Goal: Information Seeking & Learning: Learn about a topic

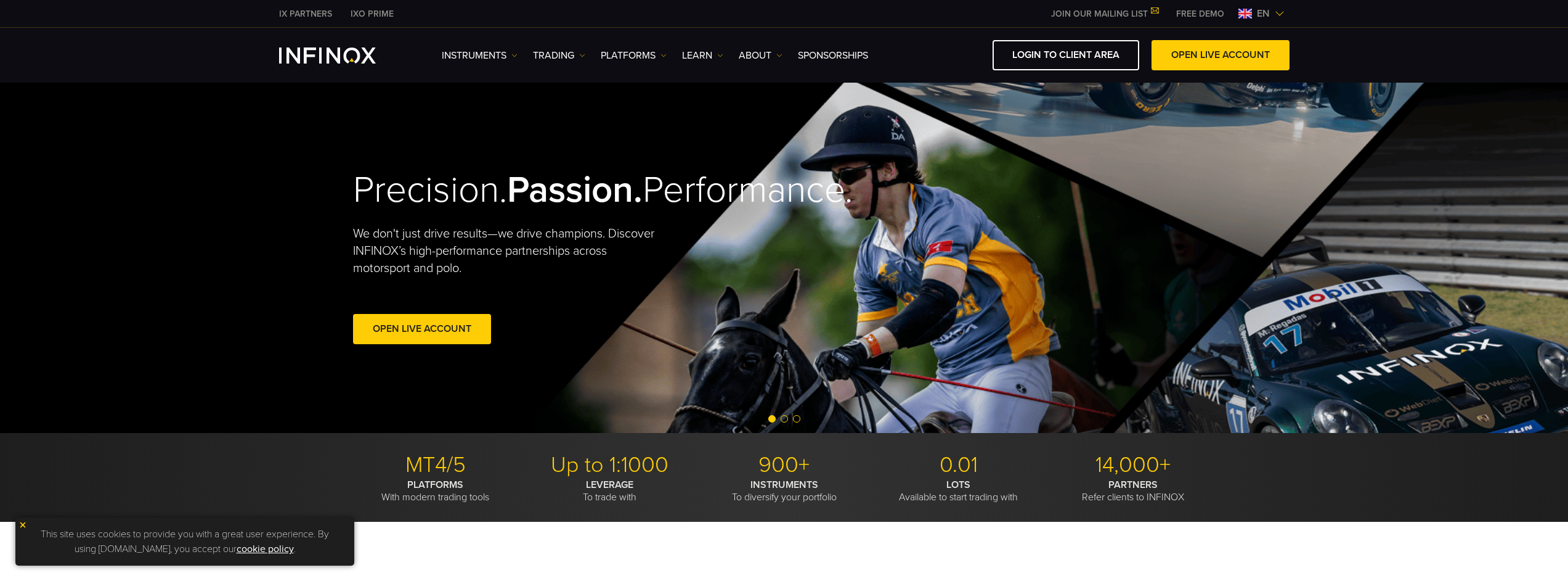
click at [753, 55] on link "ABOUT" at bounding box center [761, 55] width 44 height 15
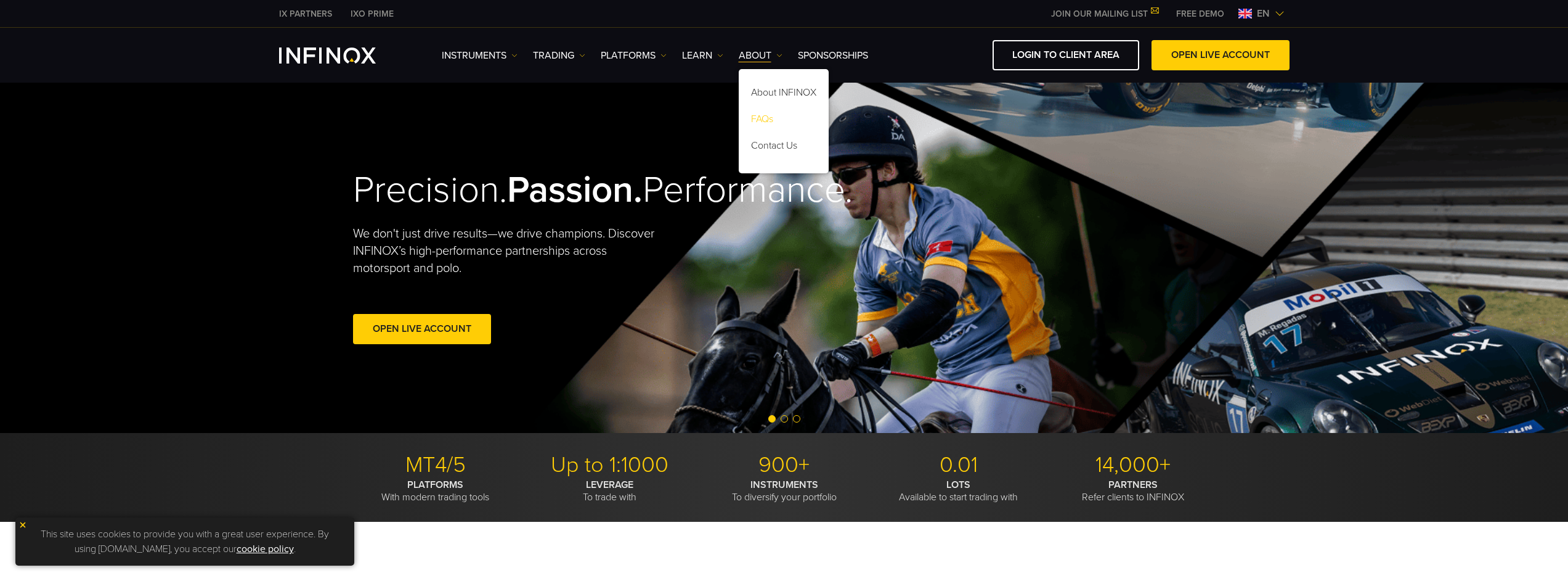
click at [763, 114] on link "FAQs" at bounding box center [784, 121] width 90 height 26
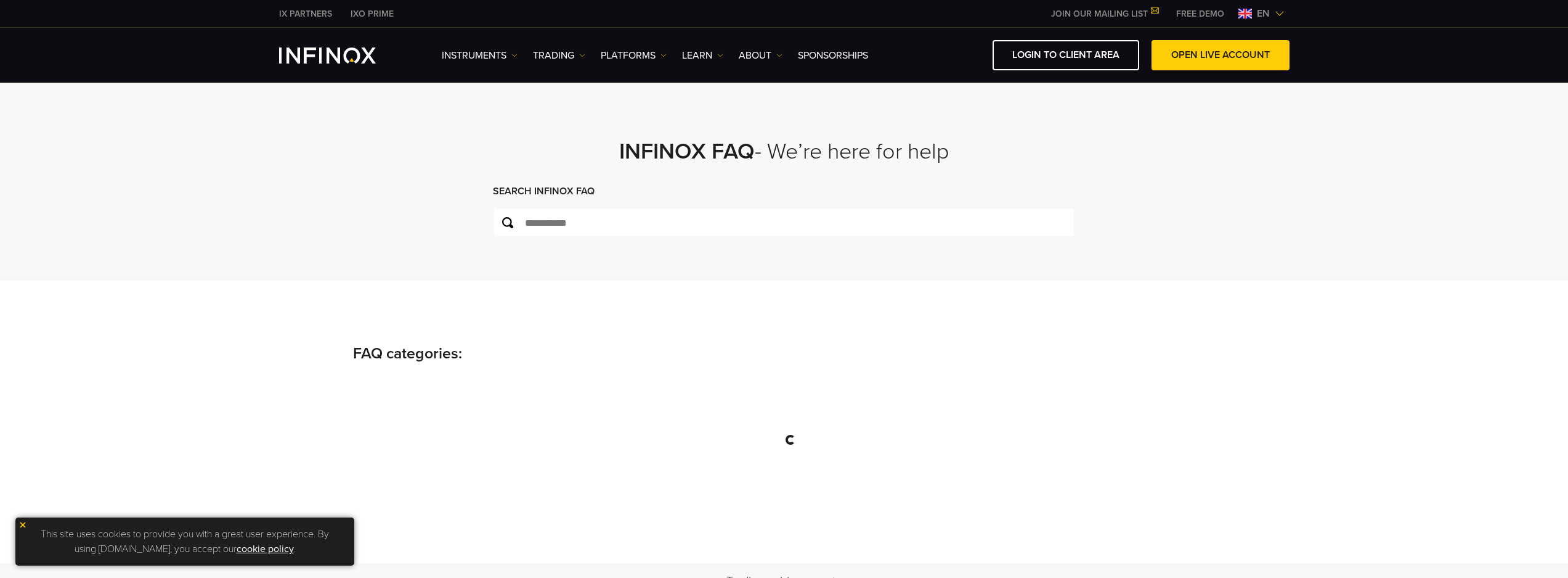
click at [1242, 14] on img at bounding box center [1245, 13] width 13 height 10
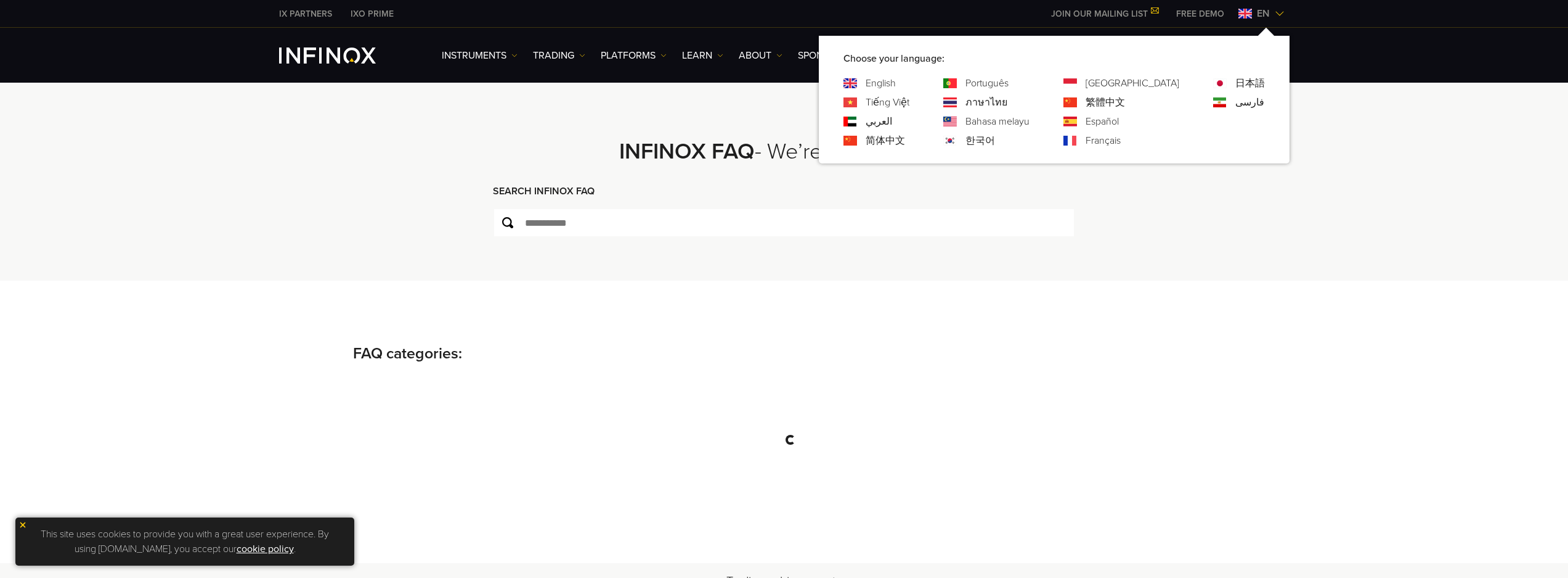
click at [995, 136] on link "한국어" at bounding box center [981, 141] width 30 height 15
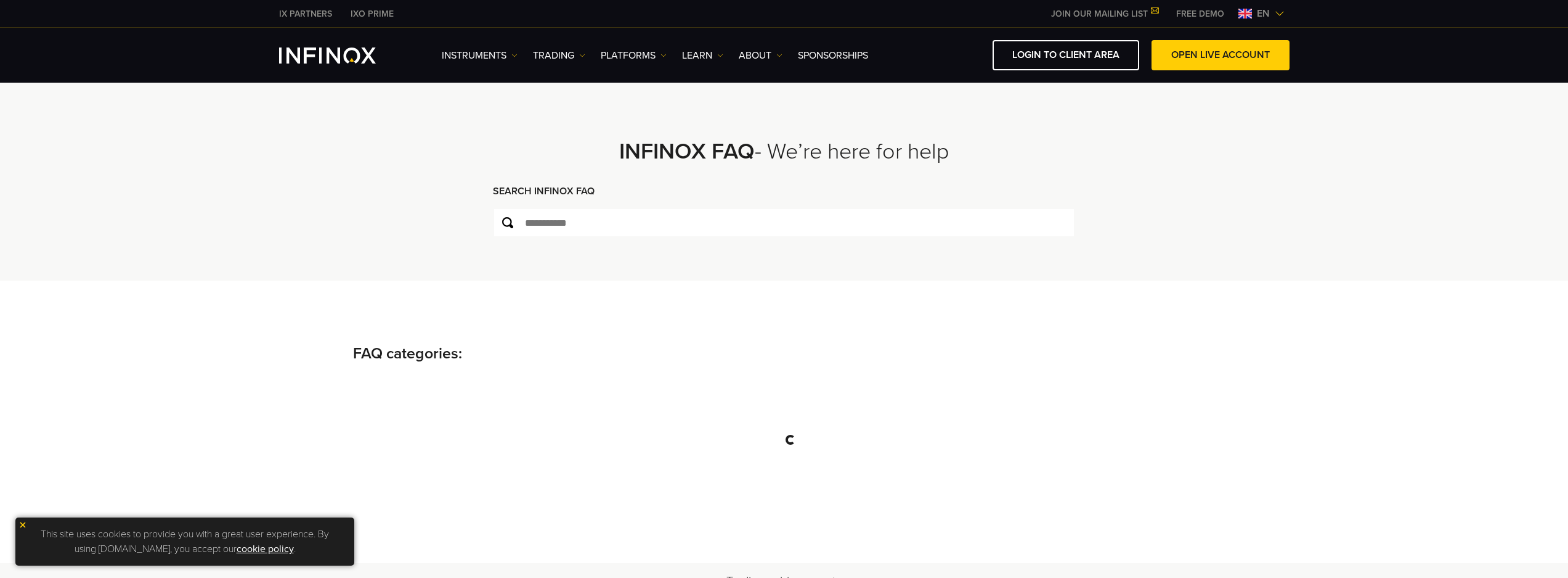
click at [178, 539] on p "This site uses cookies to provide you with a great user experience. By using in…" at bounding box center [185, 541] width 326 height 35
drag, startPoint x: 193, startPoint y: 464, endPoint x: 28, endPoint y: 524, distance: 175.6
click at [187, 464] on div "FAQ categories:" at bounding box center [784, 421] width 1568 height 283
click at [24, 529] on p "This site uses cookies to provide you with a great user experience. By using in…" at bounding box center [185, 541] width 326 height 35
click at [21, 523] on img at bounding box center [22, 524] width 8 height 8
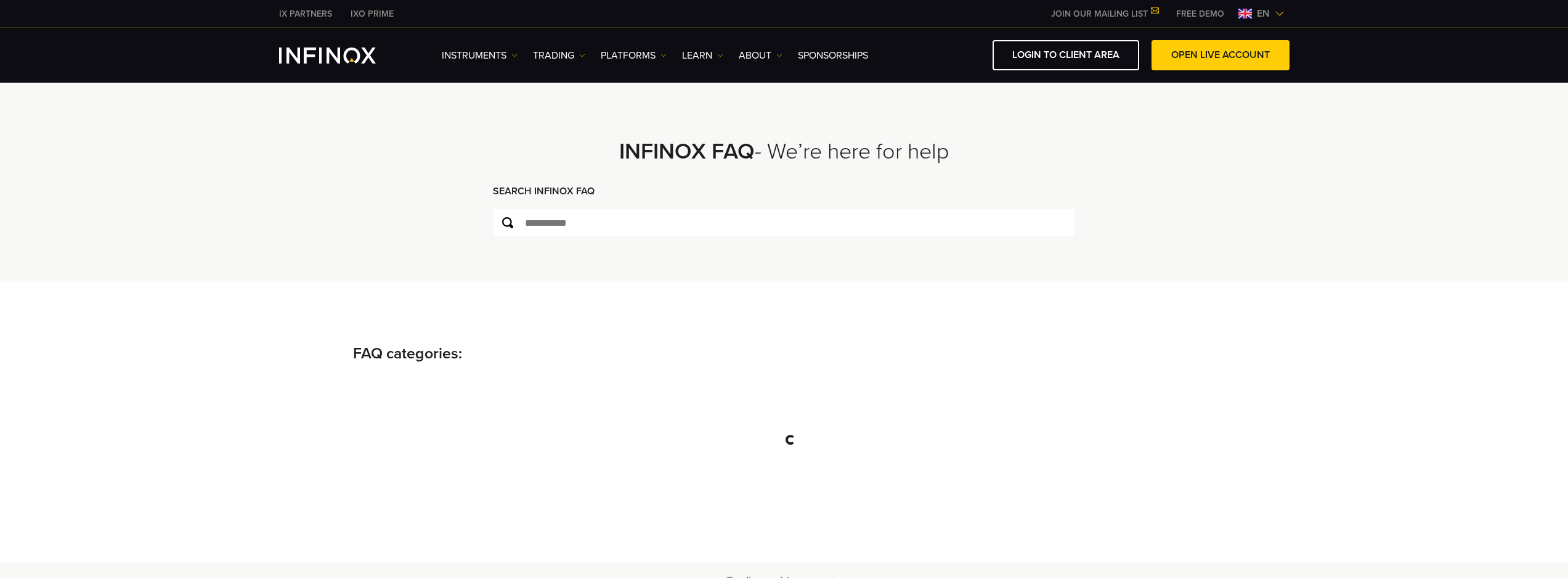
click at [462, 375] on div "FAQ categories:" at bounding box center [784, 421] width 887 height 159
click at [682, 53] on ul "Instruments Instruments Product Information TRADING Accounts DEMO" at bounding box center [655, 55] width 427 height 15
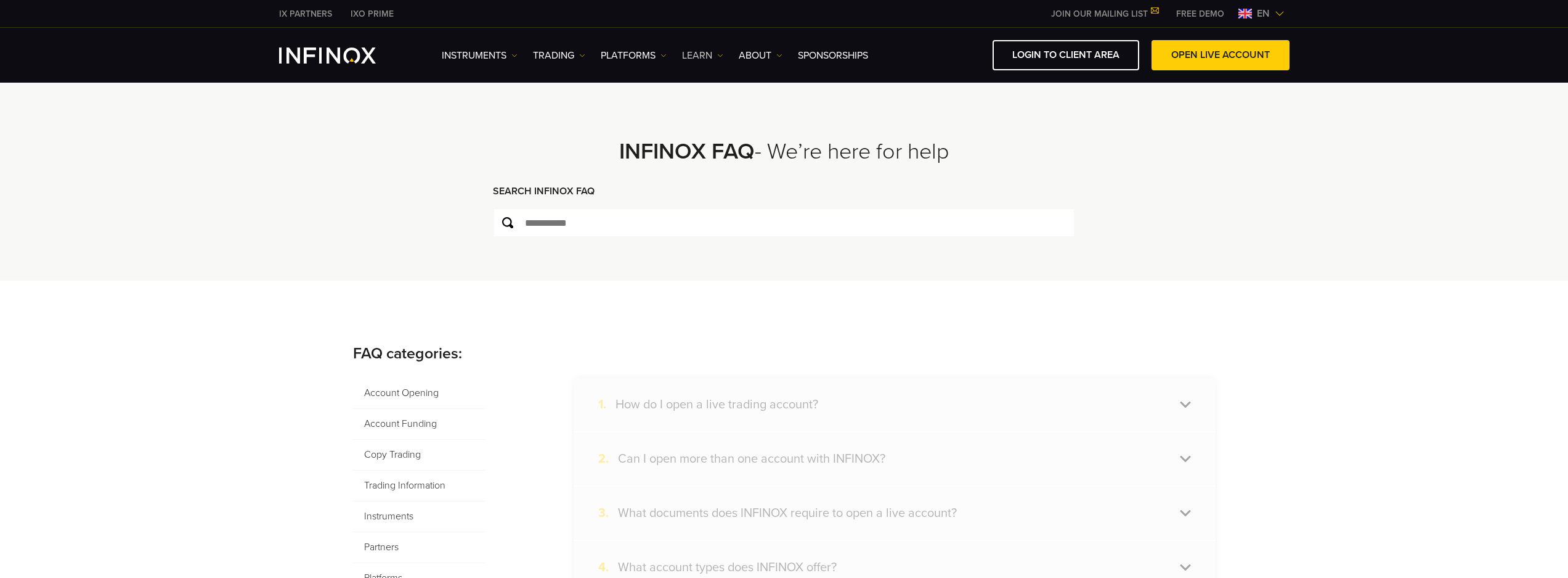
click at [692, 51] on link "Learn" at bounding box center [703, 55] width 41 height 15
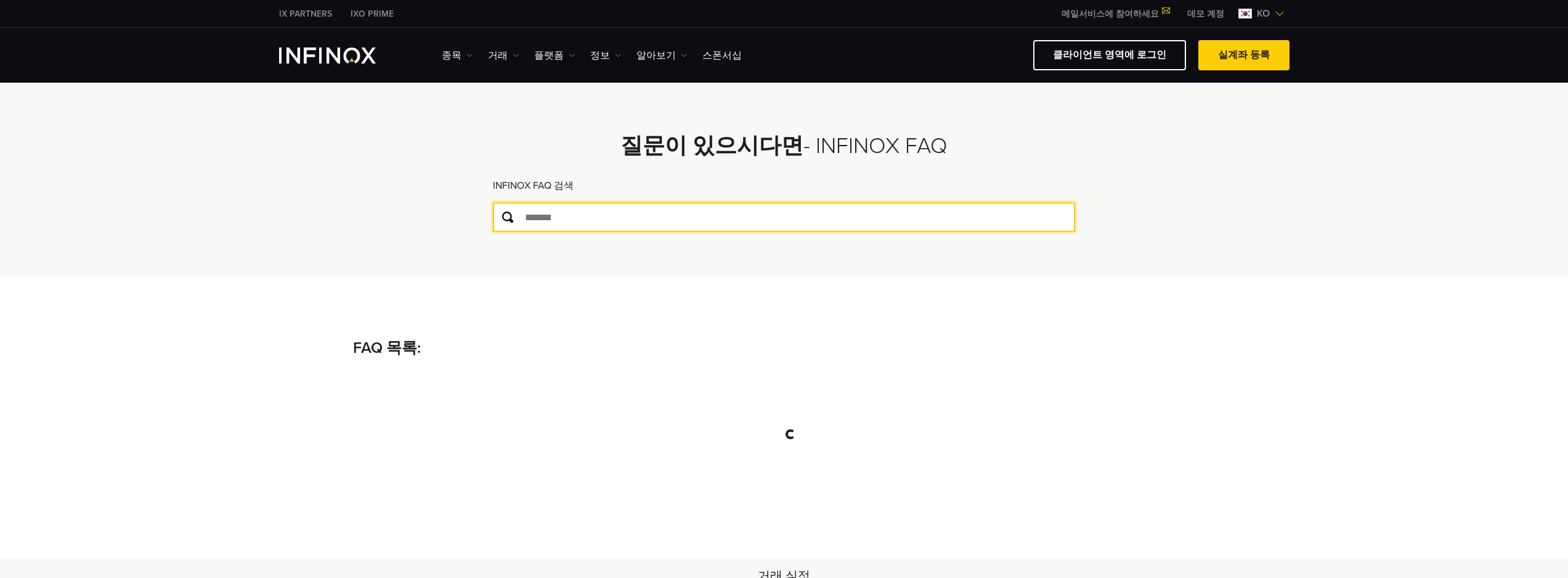
click at [605, 221] on input "text" at bounding box center [784, 217] width 583 height 30
type input "*"
type input "**"
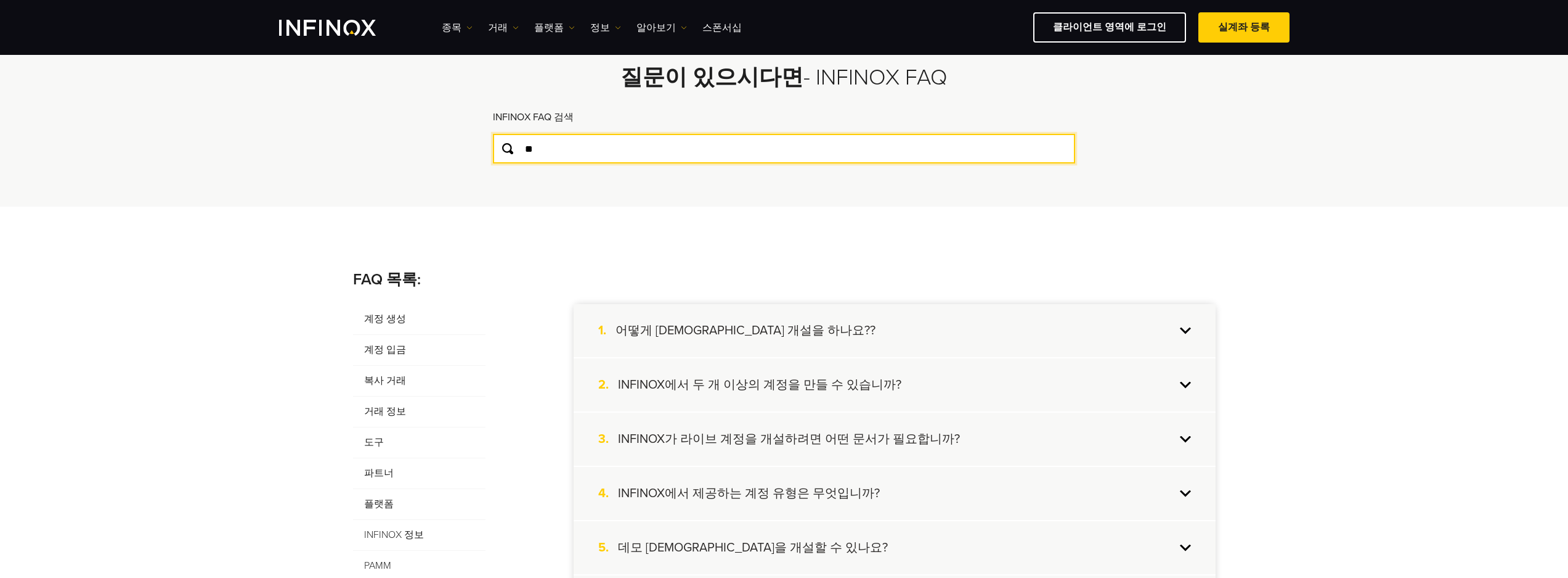
scroll to position [185, 0]
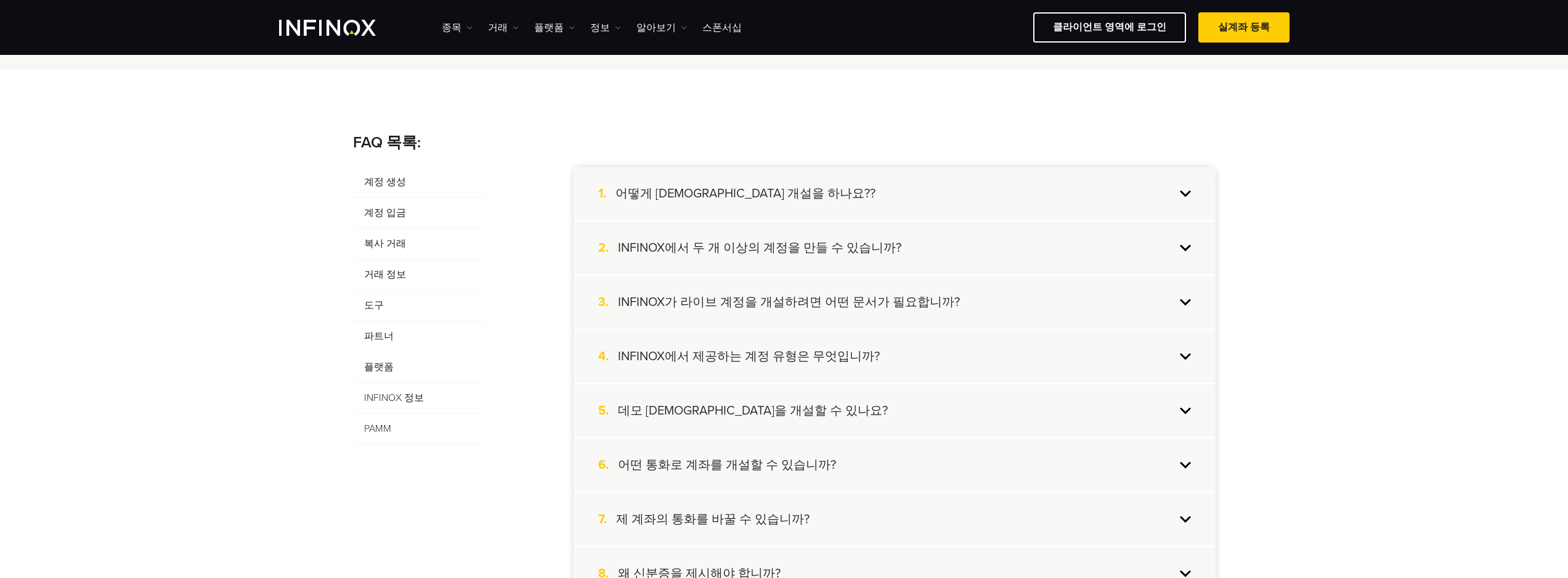
click at [725, 406] on h4 "데모 계정을 개설할 수 있나요?" at bounding box center [753, 410] width 270 height 16
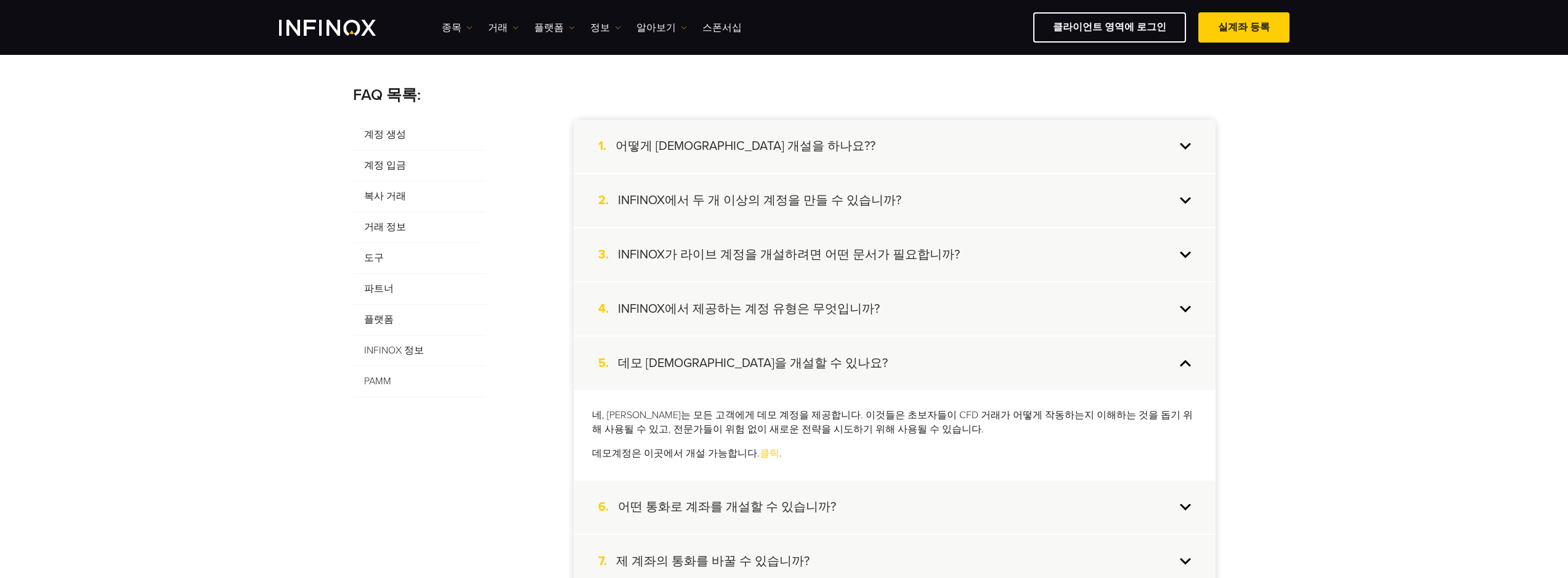
scroll to position [370, 0]
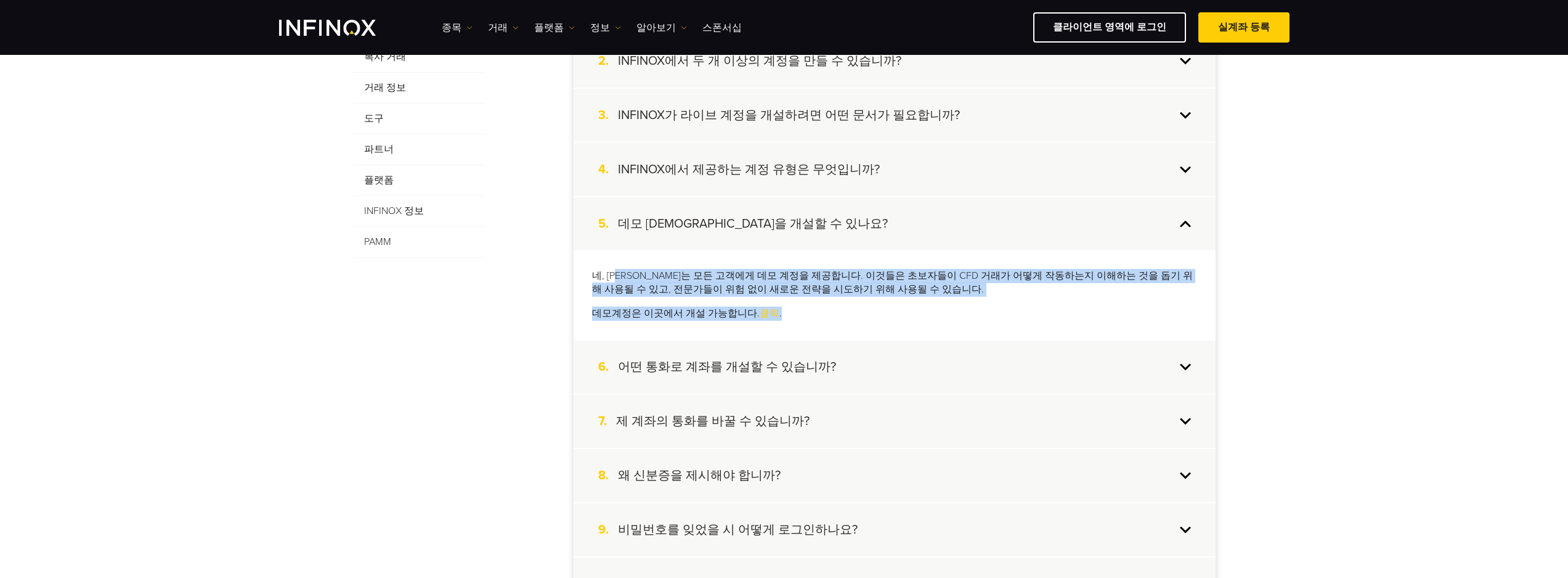
drag, startPoint x: 769, startPoint y: 287, endPoint x: 870, endPoint y: 298, distance: 101.6
click at [870, 298] on div "네, 저희는 모든 고객에게 데모 계정을 제공합니다. 이것들은 초보자들이 CFD 거래가 어떻게 작동하는지 이해하는 것을 돕기 위해 사용될 수 있…" at bounding box center [894, 295] width 642 height 89
drag, startPoint x: 869, startPoint y: 298, endPoint x: 803, endPoint y: 288, distance: 66.8
click at [803, 288] on p "네, 저희는 모든 고객에게 데모 계정을 제공합니다. 이것들은 초보자들이 CFD 거래가 어떻게 작동하는지 이해하는 것을 돕기 위해 사용될 수 있…" at bounding box center [895, 283] width 605 height 28
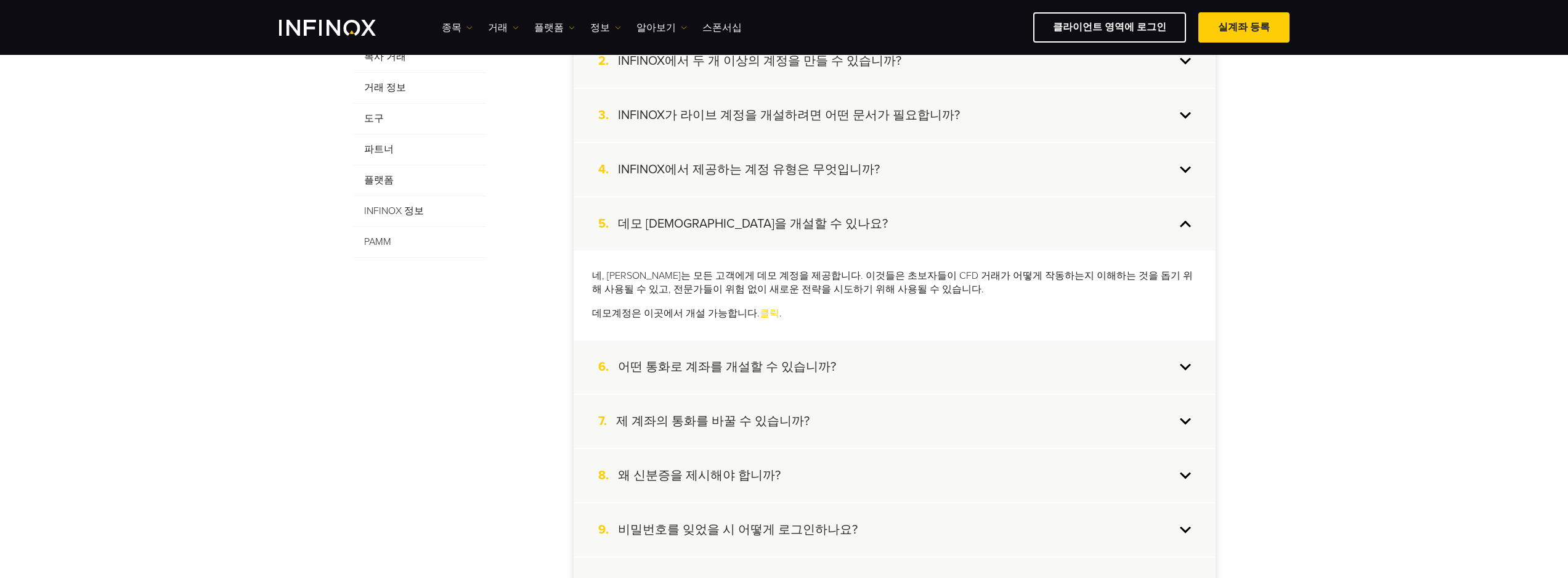
click at [761, 315] on link "클릭" at bounding box center [770, 312] width 20 height 12
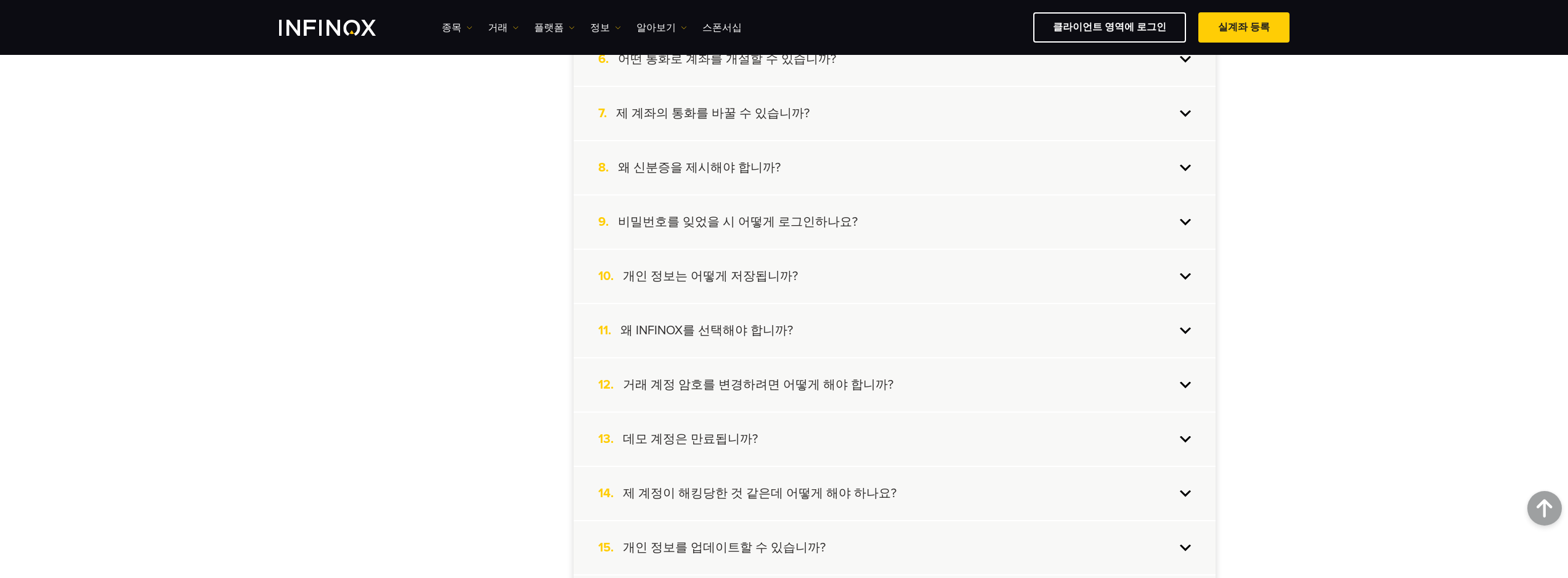
scroll to position [679, 0]
click at [473, 258] on div "계정 생성 계정 입금 복사 거래 거래 정보 도구 파트너 플랫폼 INFINOX 정보 PAMM 1. 어떻게 실계좌 개설을 하나요?? 실계좌를 개설…" at bounding box center [784, 529] width 863 height 1716
click at [706, 442] on h4 "데모 계정은 만료됩니까?" at bounding box center [690, 438] width 135 height 16
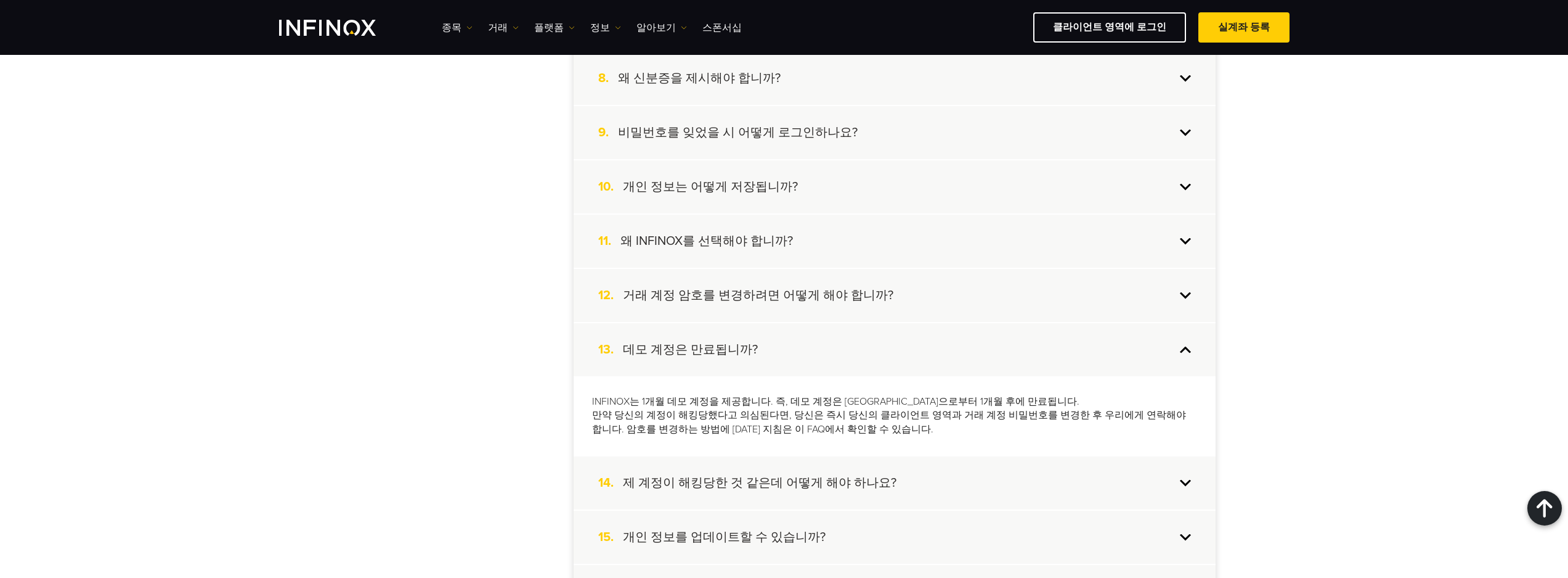
drag, startPoint x: 469, startPoint y: 384, endPoint x: 580, endPoint y: 390, distance: 111.2
click at [474, 383] on div "계정 생성 계정 입금 복사 거래 거래 정보 도구 파트너 플랫폼 INFINOX 정보 PAMM 1. 어떻게 실계좌 개설을 하나요?? 실계좌를 개설…" at bounding box center [784, 524] width 863 height 1706
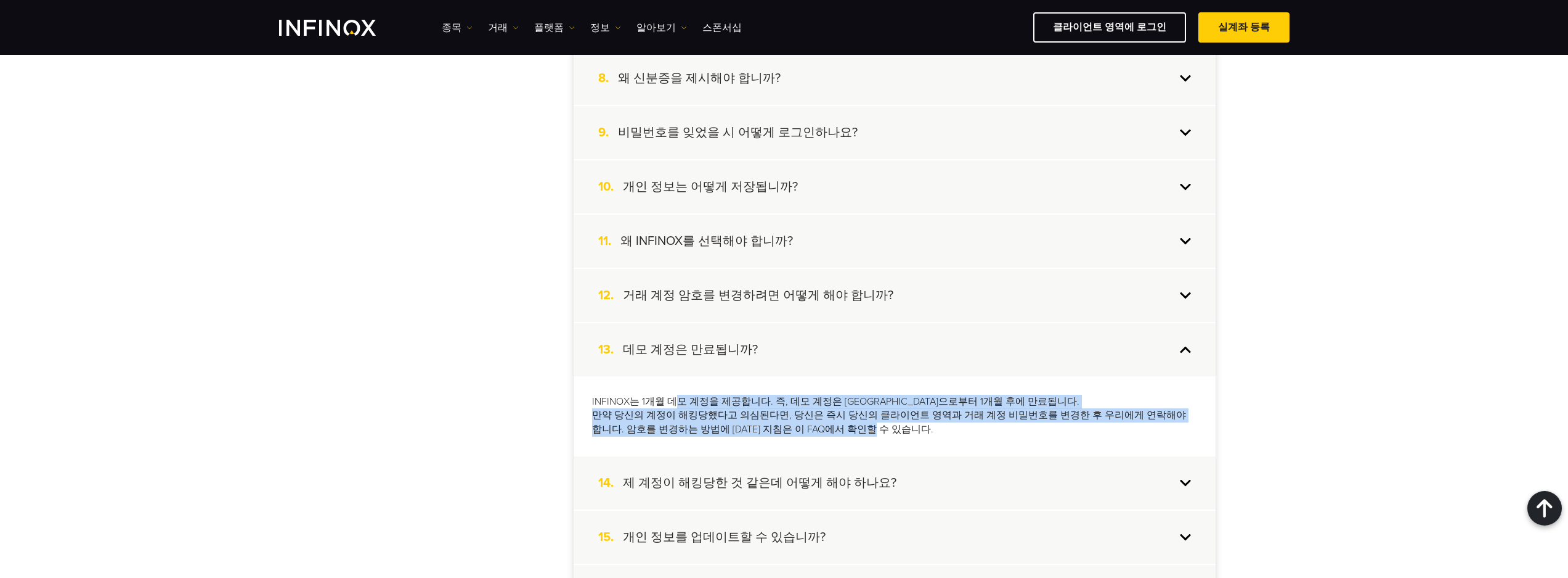
drag, startPoint x: 737, startPoint y: 406, endPoint x: 816, endPoint y: 436, distance: 84.5
click at [816, 436] on p "INFINOX는 1개월 데모 계정을 제공합니다. 즉, 데모 계정은 생성 시점으로부터 1개월 후에 만료됩니다. 만약 당신의 계정이 해킹당했다고 …" at bounding box center [895, 416] width 605 height 43
drag, startPoint x: 815, startPoint y: 436, endPoint x: 751, endPoint y: 427, distance: 64.6
click at [752, 427] on p "INFINOX는 1개월 데모 계정을 제공합니다. 즉, 데모 계정은 생성 시점으로부터 1개월 후에 만료됩니다. 만약 당신의 계정이 해킹당했다고 …" at bounding box center [895, 416] width 605 height 43
drag, startPoint x: 754, startPoint y: 410, endPoint x: 813, endPoint y: 425, distance: 60.9
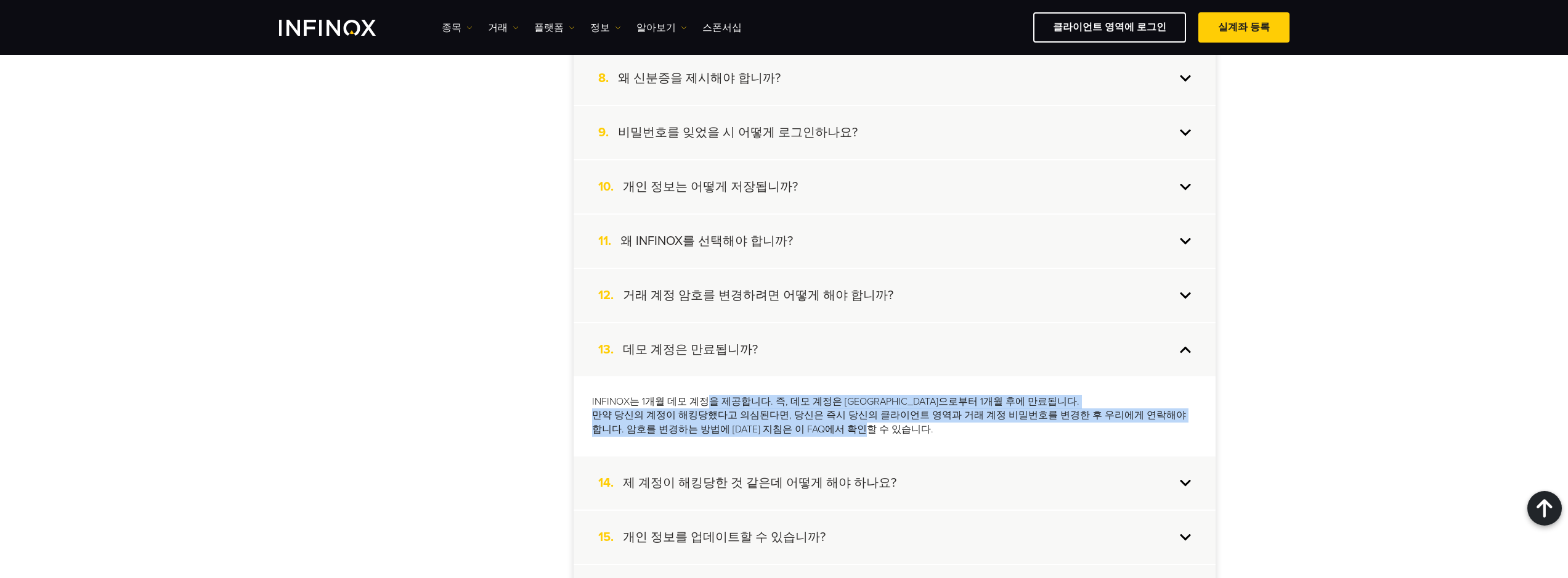
click at [813, 425] on p "INFINOX는 1개월 데모 계정을 제공합니다. 즉, 데모 계정은 생성 시점으로부터 1개월 후에 만료됩니다. 만약 당신의 계정이 해킹당했다고 …" at bounding box center [895, 416] width 605 height 43
drag, startPoint x: 813, startPoint y: 425, endPoint x: 803, endPoint y: 425, distance: 10.0
click at [812, 425] on p "INFINOX는 1개월 데모 계정을 제공합니다. 즉, 데모 계정은 생성 시점으로부터 1개월 후에 만료됩니다. 만약 당신의 계정이 해킹당했다고 …" at bounding box center [895, 416] width 605 height 43
drag, startPoint x: 729, startPoint y: 405, endPoint x: 824, endPoint y: 430, distance: 98.2
click at [824, 430] on p "INFINOX는 1개월 데모 계정을 제공합니다. 즉, 데모 계정은 생성 시점으로부터 1개월 후에 만료됩니다. 만약 당신의 계정이 해킹당했다고 …" at bounding box center [895, 416] width 605 height 43
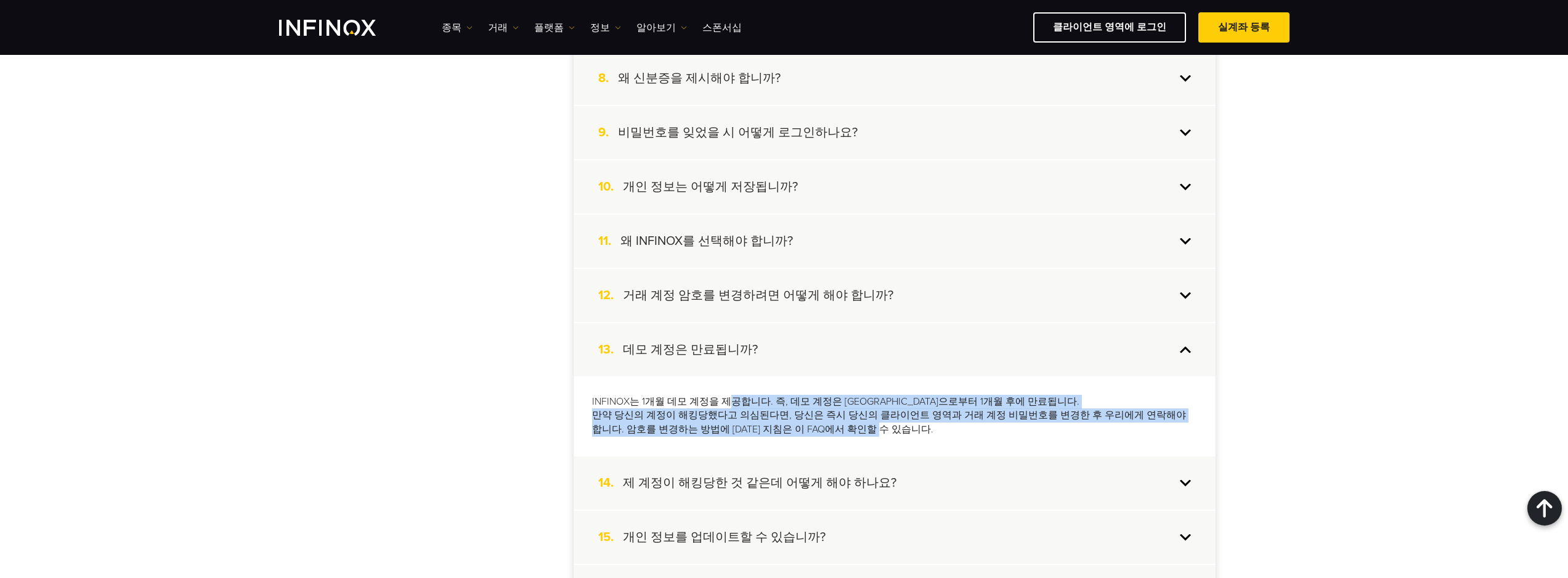
drag, startPoint x: 824, startPoint y: 430, endPoint x: 798, endPoint y: 422, distance: 27.2
click at [824, 430] on p "INFINOX는 1개월 데모 계정을 제공합니다. 즉, 데모 계정은 생성 시점으로부터 1개월 후에 만료됩니다. 만약 당신의 계정이 해킹당했다고 …" at bounding box center [895, 416] width 605 height 43
drag, startPoint x: 781, startPoint y: 417, endPoint x: 831, endPoint y: 436, distance: 53.5
click at [831, 436] on p "INFINOX는 1개월 데모 계정을 제공합니다. 즉, 데모 계정은 생성 시점으로부터 1개월 후에 만료됩니다. 만약 당신의 계정이 해킹당했다고 …" at bounding box center [895, 416] width 605 height 43
drag, startPoint x: 831, startPoint y: 436, endPoint x: 785, endPoint y: 425, distance: 47.3
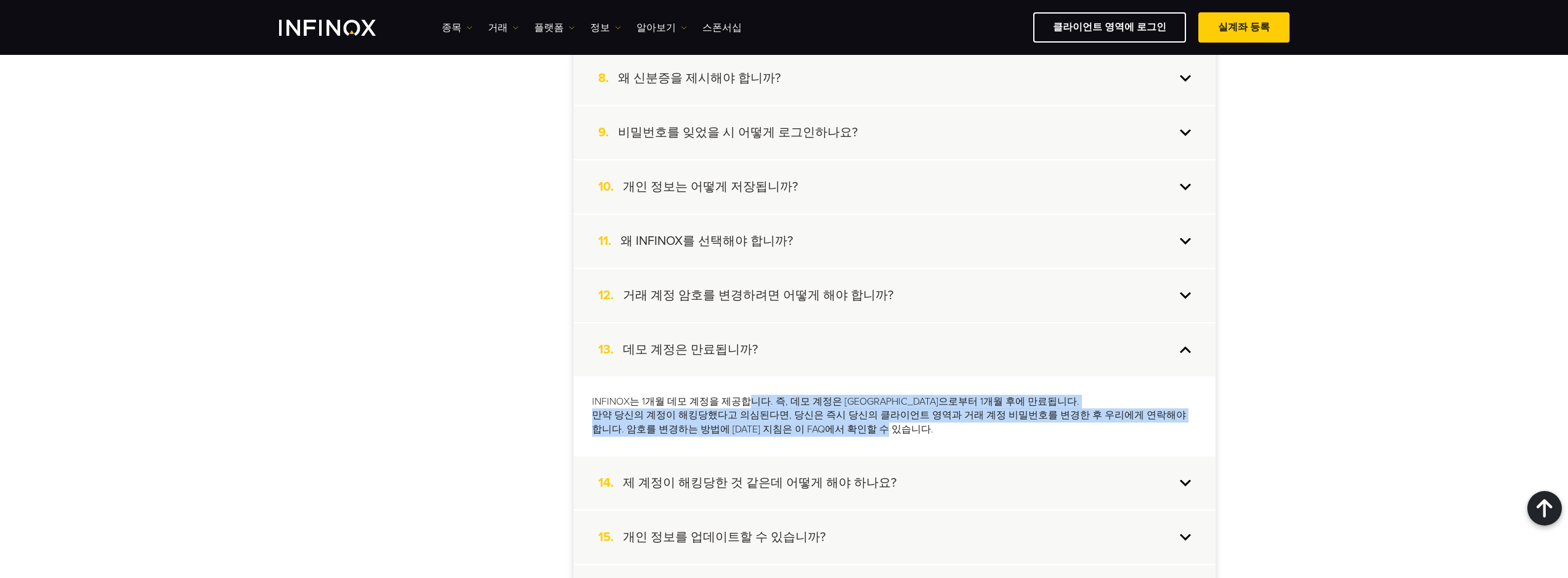
click at [829, 436] on p "INFINOX는 1개월 데모 계정을 제공합니다. 즉, 데모 계정은 생성 시점으로부터 1개월 후에 만료됩니다. 만약 당신의 계정이 해킹당했다고 …" at bounding box center [895, 416] width 605 height 43
drag, startPoint x: 730, startPoint y: 407, endPoint x: 820, endPoint y: 433, distance: 93.7
click at [820, 433] on p "INFINOX는 1개월 데모 계정을 제공합니다. 즉, 데모 계정은 생성 시점으로부터 1개월 후에 만료됩니다. 만약 당신의 계정이 해킹당했다고 …" at bounding box center [895, 416] width 605 height 43
drag, startPoint x: 820, startPoint y: 433, endPoint x: 810, endPoint y: 432, distance: 10.0
click at [820, 433] on p "INFINOX는 1개월 데모 계정을 제공합니다. 즉, 데모 계정은 생성 시점으로부터 1개월 후에 만료됩니다. 만약 당신의 계정이 해킹당했다고 …" at bounding box center [895, 416] width 605 height 43
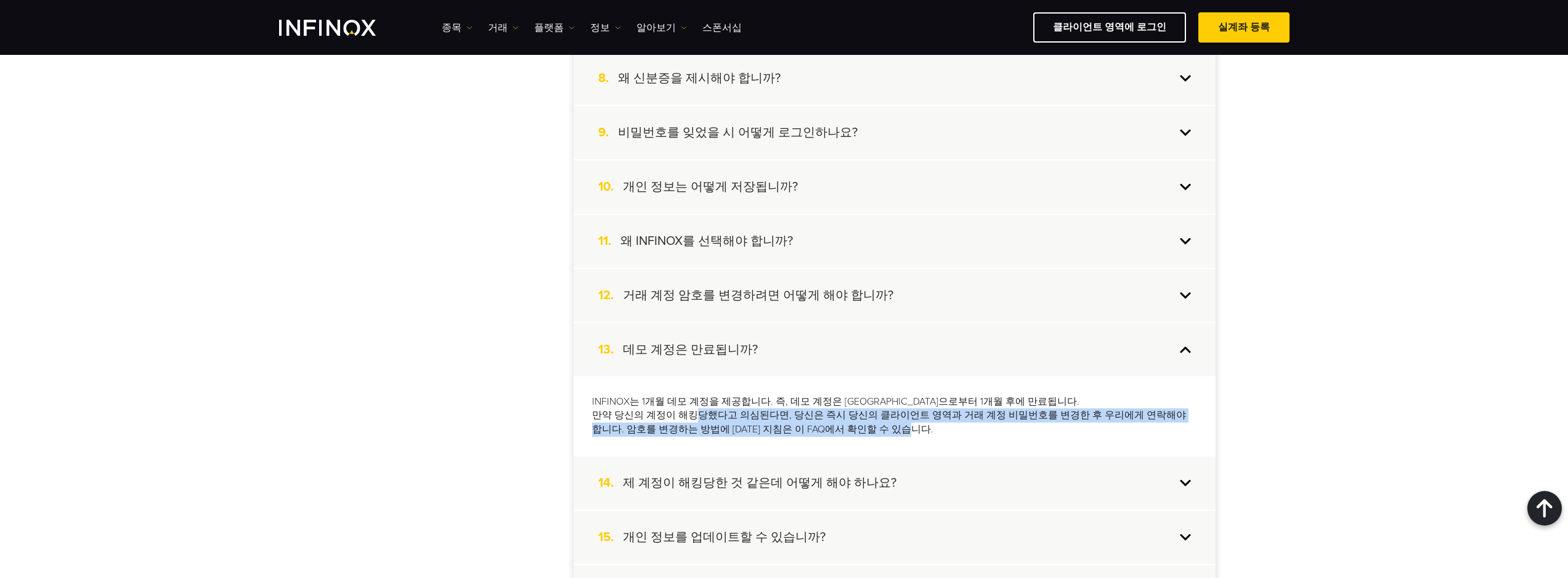
drag, startPoint x: 731, startPoint y: 417, endPoint x: 854, endPoint y: 431, distance: 123.8
click at [854, 431] on p "INFINOX는 1개월 데모 계정을 제공합니다. 즉, 데모 계정은 생성 시점으로부터 1개월 후에 만료됩니다. 만약 당신의 계정이 해킹당했다고 …" at bounding box center [895, 416] width 605 height 43
drag, startPoint x: 854, startPoint y: 431, endPoint x: 795, endPoint y: 417, distance: 60.6
click at [852, 431] on p "INFINOX는 1개월 데모 계정을 제공합니다. 즉, 데모 계정은 생성 시점으로부터 1개월 후에 만료됩니다. 만약 당신의 계정이 해킹당했다고 …" at bounding box center [895, 416] width 605 height 43
drag, startPoint x: 829, startPoint y: 422, endPoint x: 854, endPoint y: 431, distance: 26.6
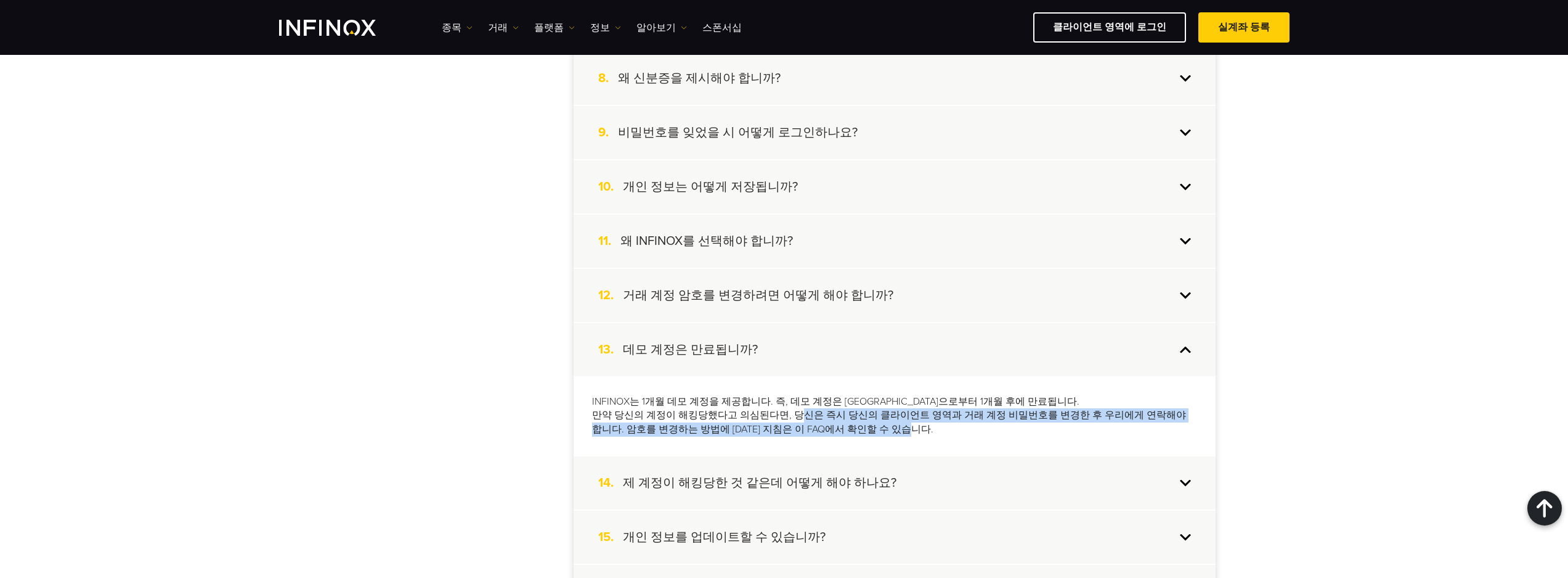
click at [854, 431] on p "INFINOX는 1개월 데모 계정을 제공합니다. 즉, 데모 계정은 생성 시점으로부터 1개월 후에 만료됩니다. 만약 당신의 계정이 해킹당했다고 …" at bounding box center [895, 416] width 605 height 43
drag, startPoint x: 854, startPoint y: 431, endPoint x: 828, endPoint y: 427, distance: 26.3
click at [852, 431] on p "INFINOX는 1개월 데모 계정을 제공합니다. 즉, 데모 계정은 생성 시점으로부터 1개월 후에 만료됩니다. 만약 당신의 계정이 해킹당했다고 …" at bounding box center [895, 416] width 605 height 43
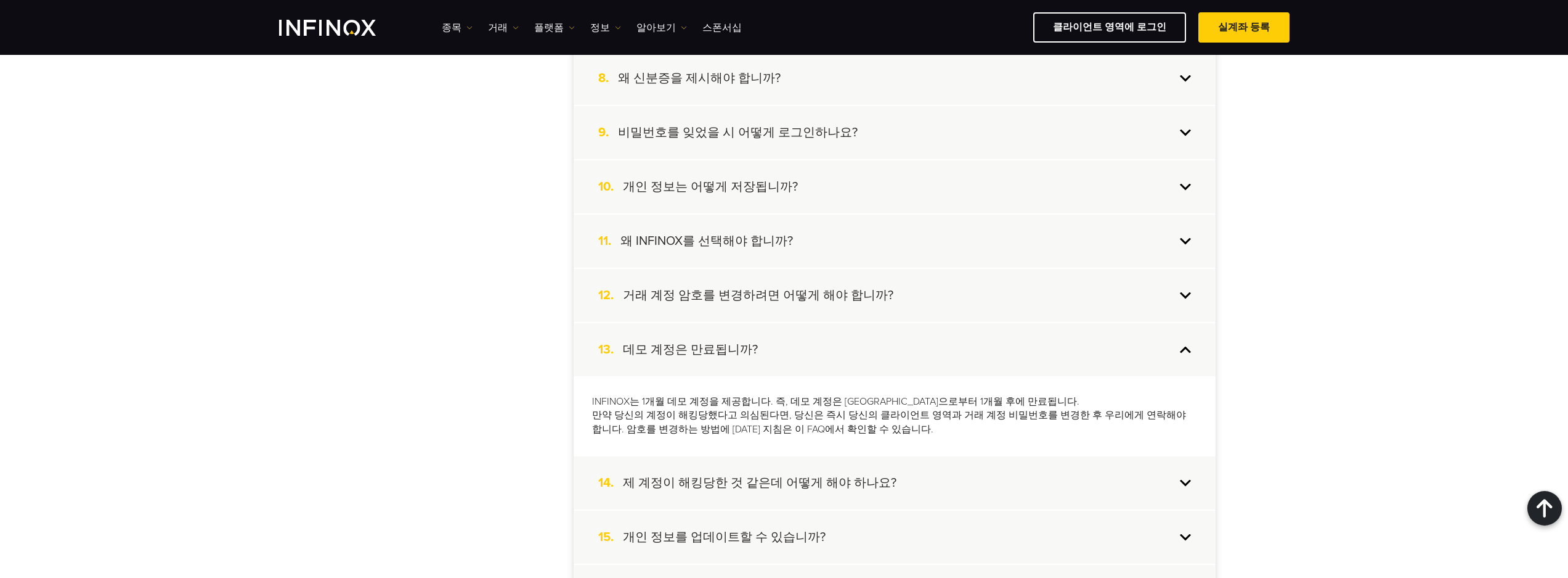
drag, startPoint x: 469, startPoint y: 393, endPoint x: 612, endPoint y: 402, distance: 143.3
click at [470, 393] on div "계정 생성 계정 입금 복사 거래 거래 정보 도구 파트너 플랫폼 INFINOX 정보 PAMM 1. 어떻게 실계좌 개설을 하나요?? 실계좌를 개설…" at bounding box center [784, 524] width 863 height 1706
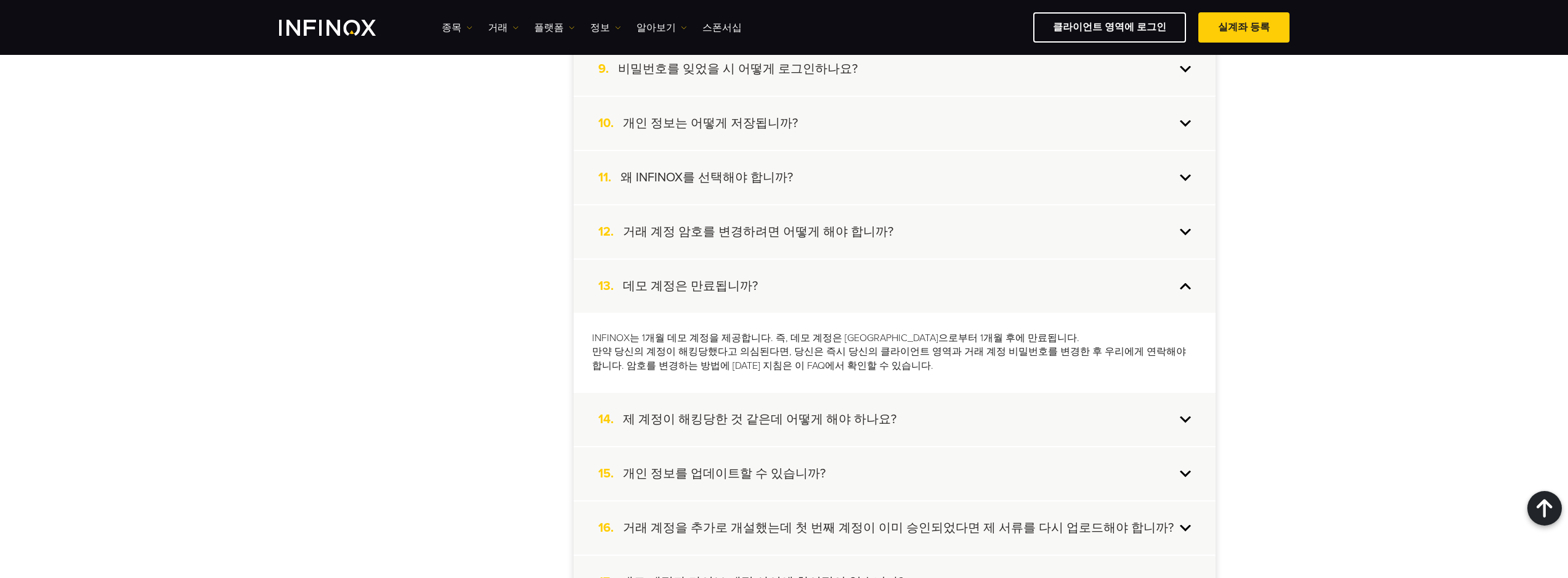
scroll to position [801, 0]
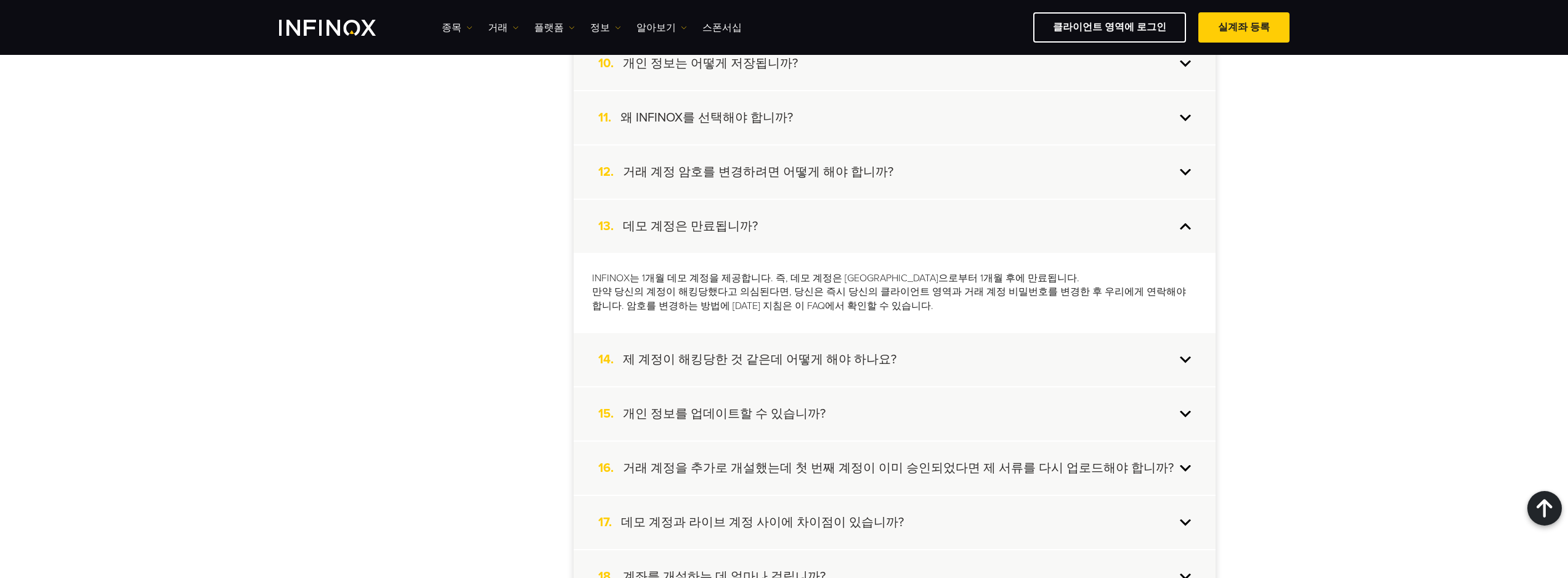
drag, startPoint x: 412, startPoint y: 354, endPoint x: 603, endPoint y: 363, distance: 191.2
click at [419, 354] on div "계정 생성 계정 입금 복사 거래 거래 정보 도구 파트너 플랫폼 INFINOX 정보 PAMM 1. 어떻게 실계좌 개설을 하나요?? 실계좌를 개설…" at bounding box center [784, 402] width 863 height 1706
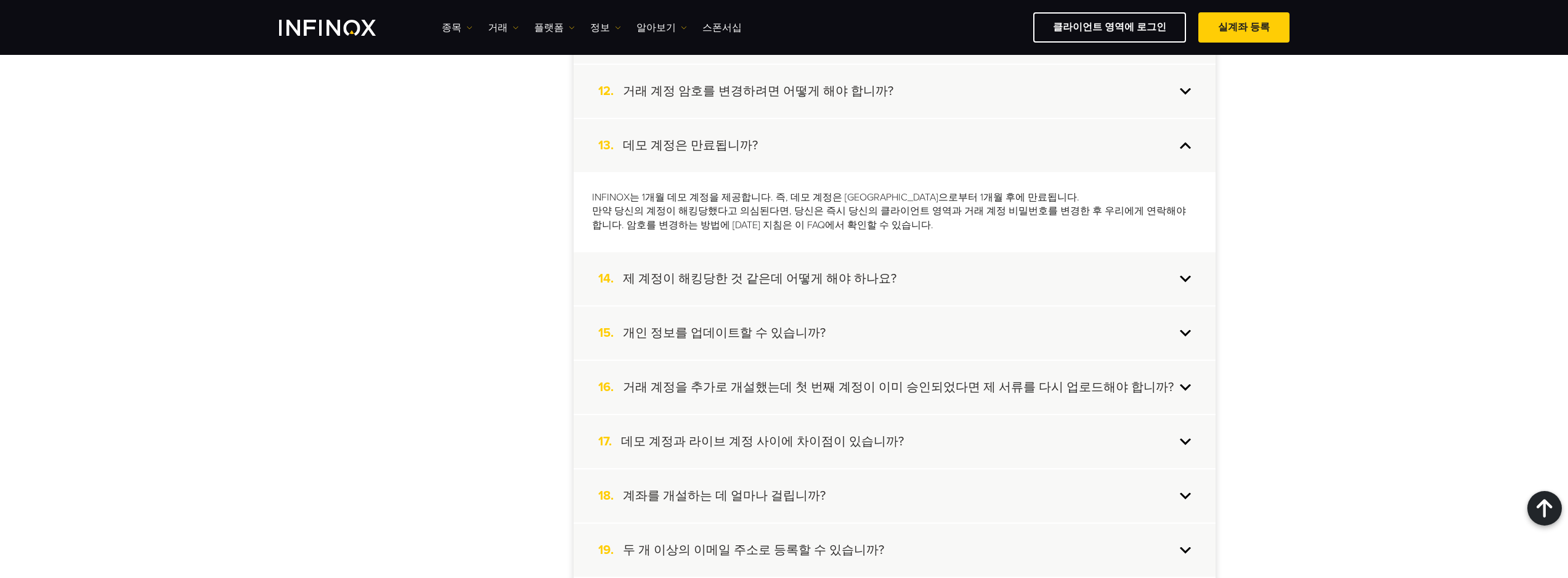
scroll to position [1048, 0]
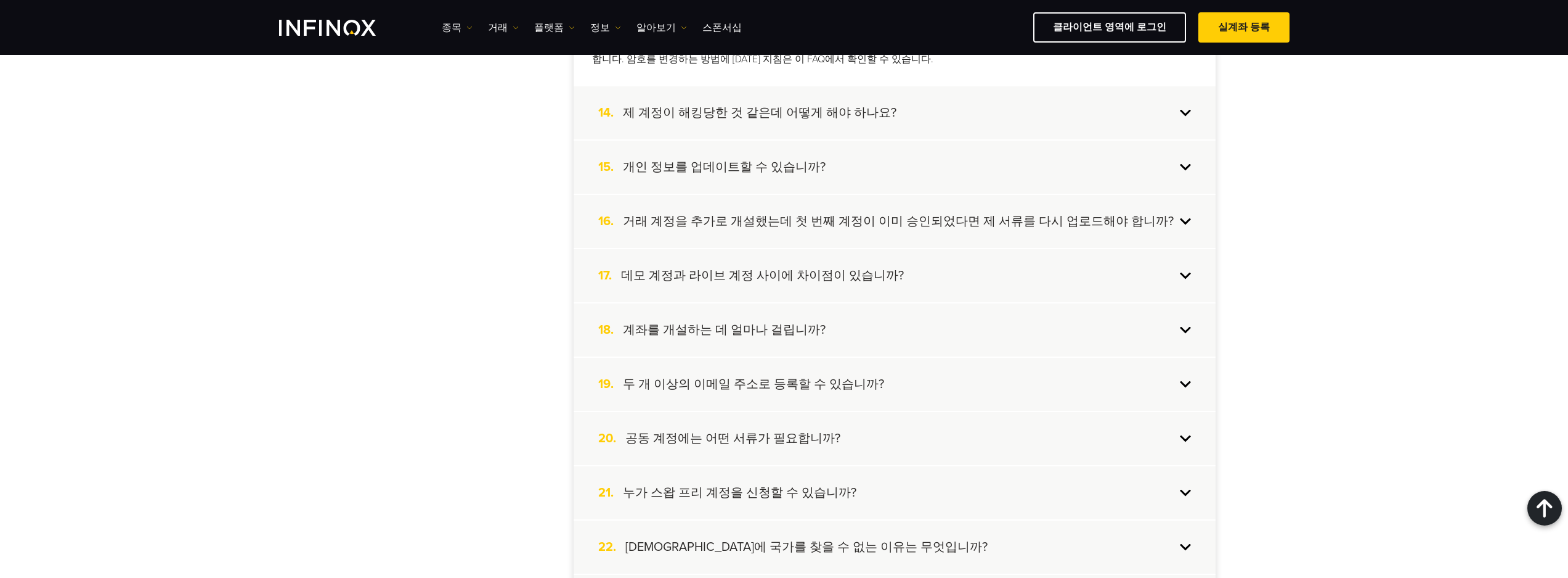
click at [751, 280] on h4 "데모 계정과 라이브 계정 사이에 차이점이 있습니까?" at bounding box center [762, 275] width 283 height 16
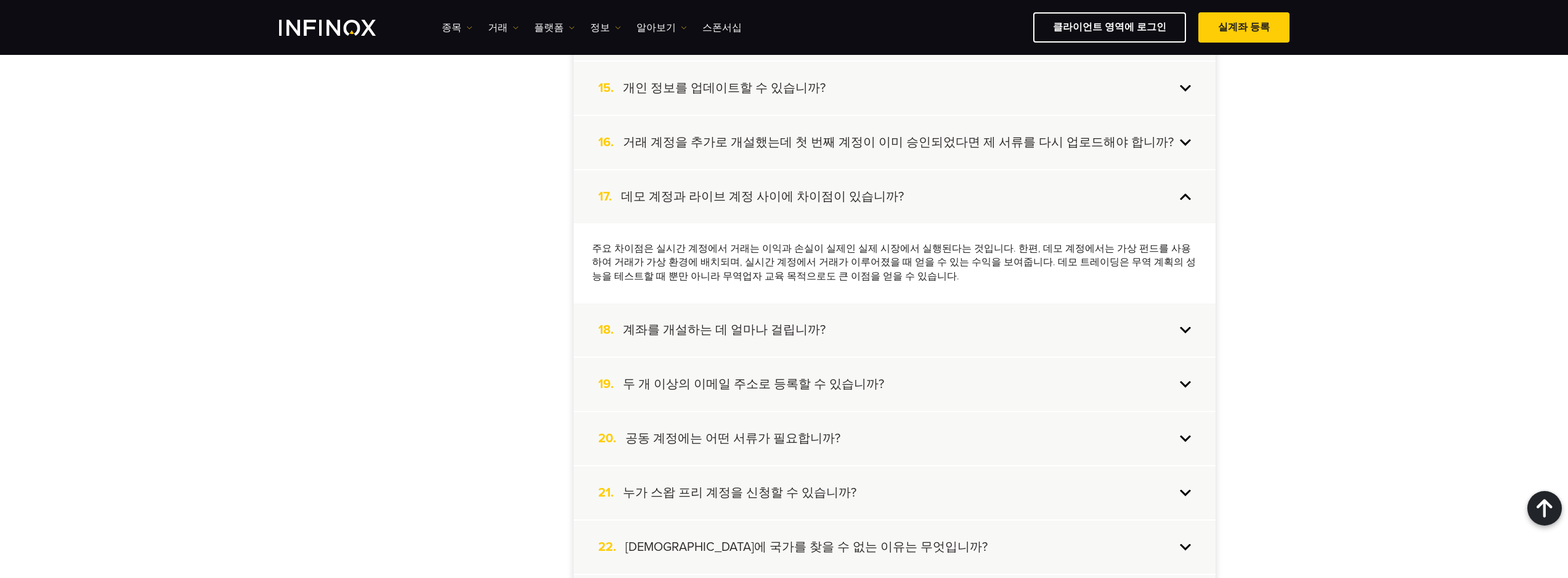
click at [409, 298] on div "계정 생성 계정 입금 복사 거래 거래 정보 도구 파트너 플랫폼 INFINOX 정보 PAMM 1. 어떻게 실계좌 개설을 하나요?? 실계좌를 개설…" at bounding box center [784, 154] width 863 height 1706
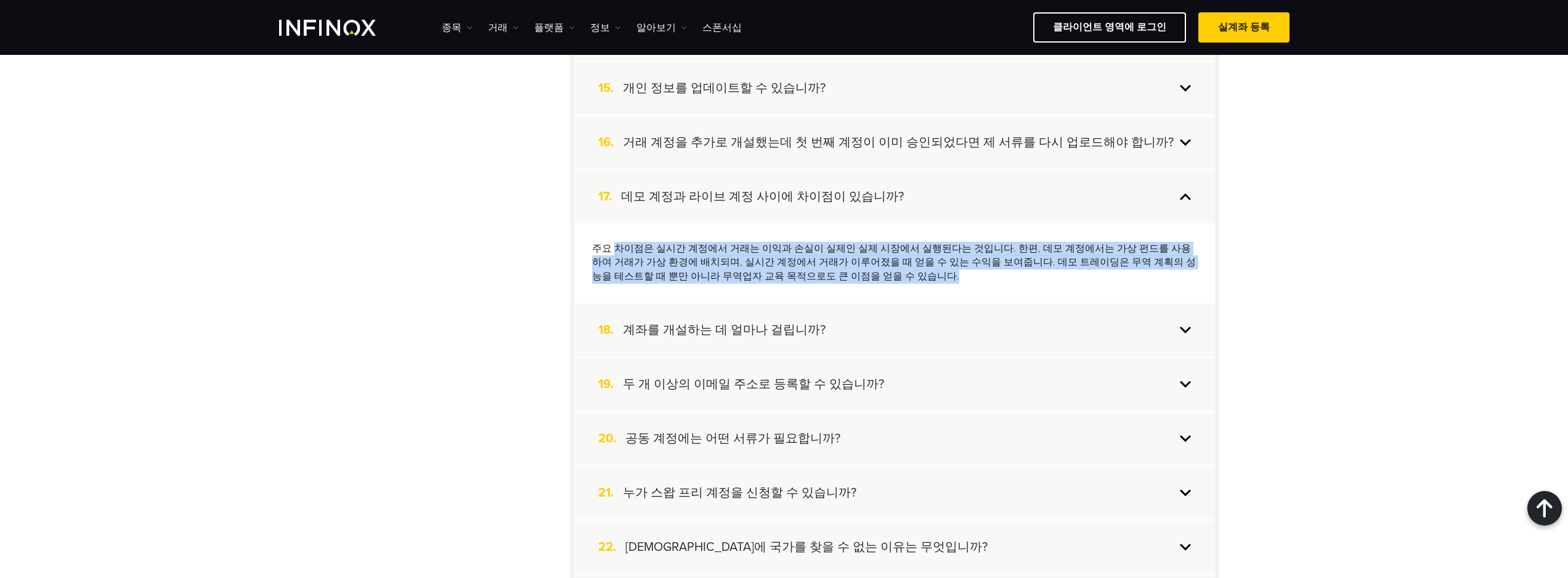
drag, startPoint x: 637, startPoint y: 241, endPoint x: 875, endPoint y: 280, distance: 241.2
click at [879, 280] on div "주요 차이점은 실시간 계정에서 거래는 이익과 손실이 실제인 실제 시장에서 실행된다는 것입니다. 한편, 데모 계정에서는 가상 펀드를 사용하여 거…" at bounding box center [894, 263] width 642 height 79
drag, startPoint x: 875, startPoint y: 280, endPoint x: 793, endPoint y: 271, distance: 82.5
click at [793, 271] on p "주요 차이점은 실시간 계정에서 거래는 이익과 손실이 실제인 실제 시장에서 실행된다는 것입니다. 한편, 데모 계정에서는 가상 펀드를 사용하여 거…" at bounding box center [895, 263] width 605 height 43
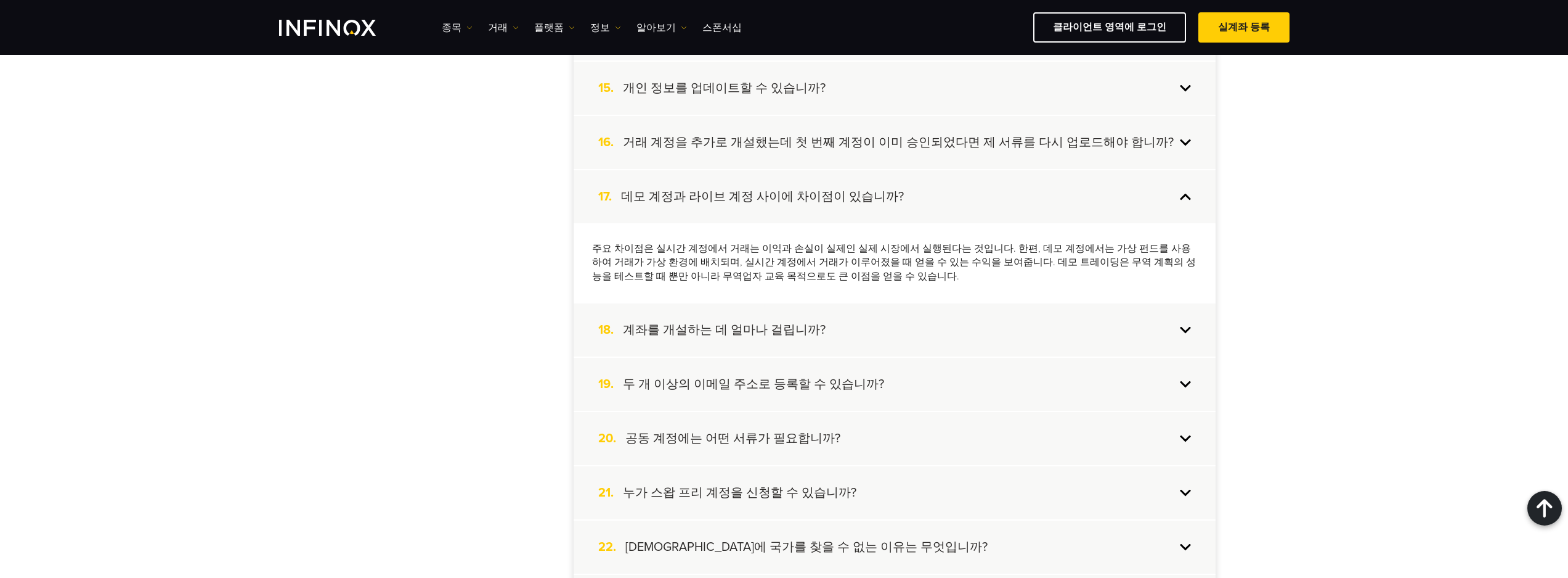
click at [508, 269] on div "계정 생성 계정 입금 복사 거래 거래 정보 도구 파트너 플랫폼 INFINOX 정보 PAMM 1. 어떻게 실계좌 개설을 하나요?? 실계좌를 개설…" at bounding box center [784, 154] width 863 height 1706
click at [508, 202] on div "계정 생성 계정 입금 복사 거래 거래 정보 도구 파트너 플랫폼 INFINOX 정보 PAMM 1. 어떻게 실계좌 개설을 하나요?? 실계좌를 개설…" at bounding box center [784, 154] width 863 height 1706
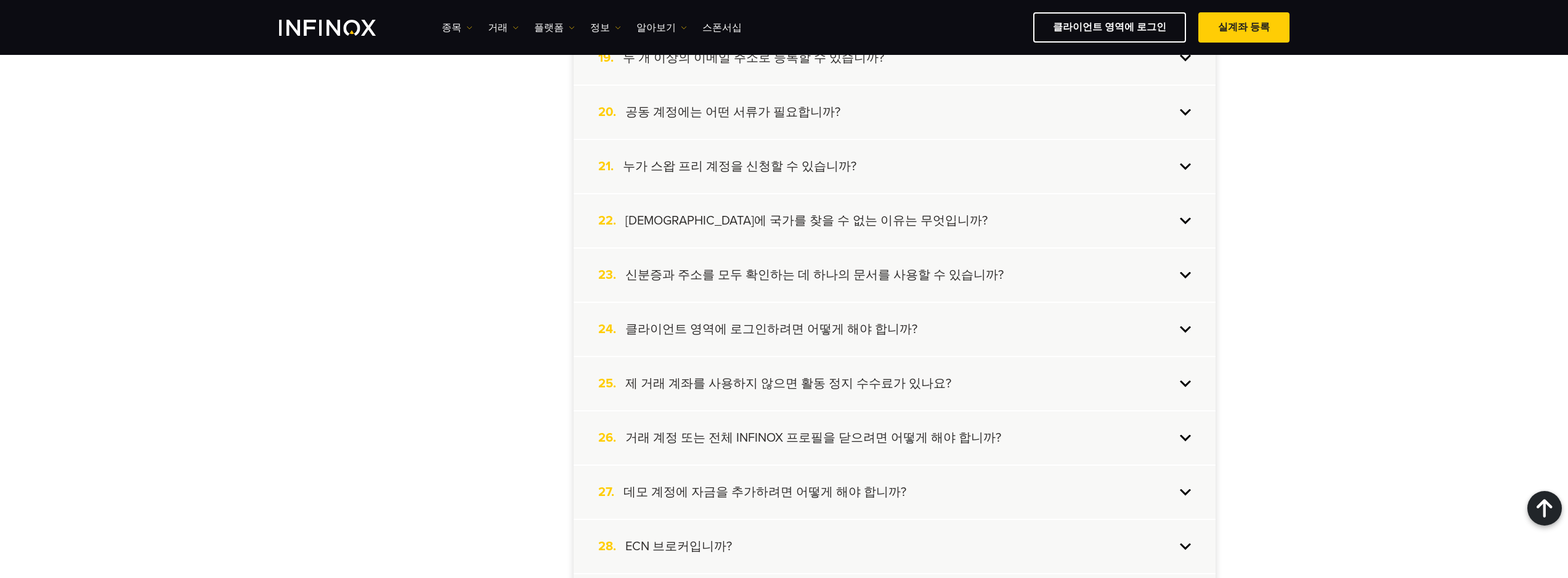
scroll to position [1542, 0]
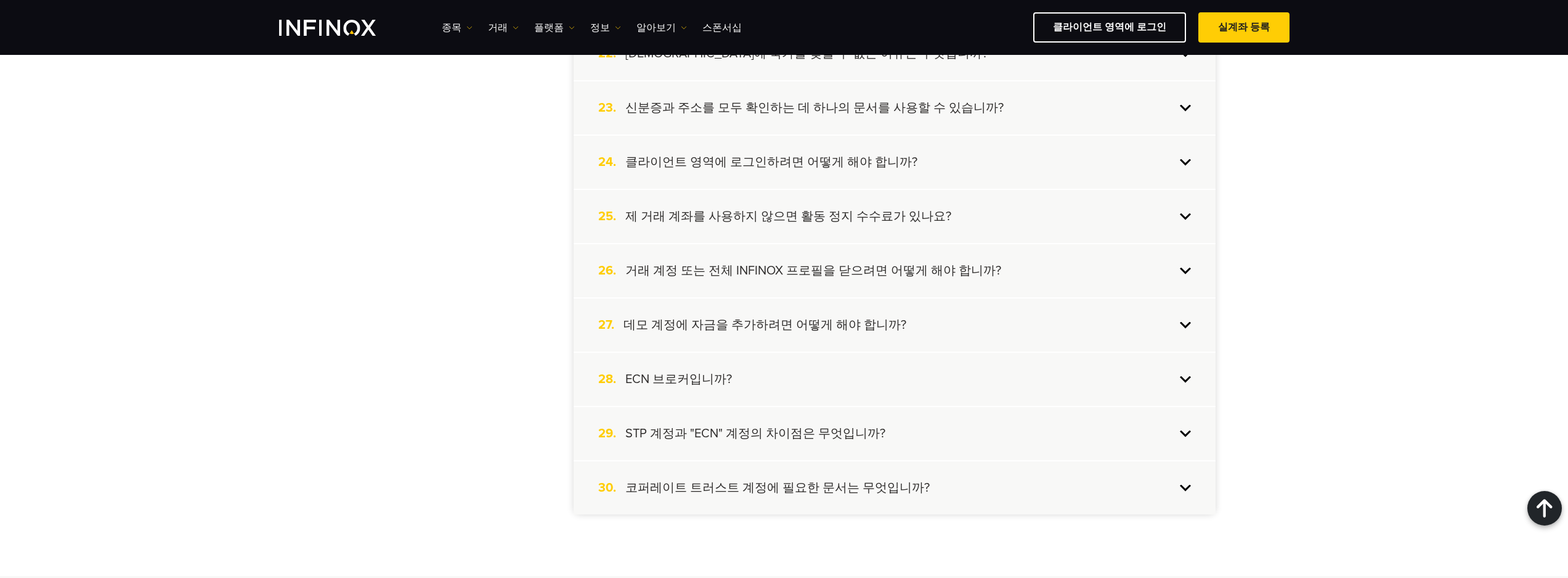
click at [797, 327] on h4 "데모 계정에 자금을 추가하려면 어떻게 해야 합니까?" at bounding box center [765, 324] width 283 height 16
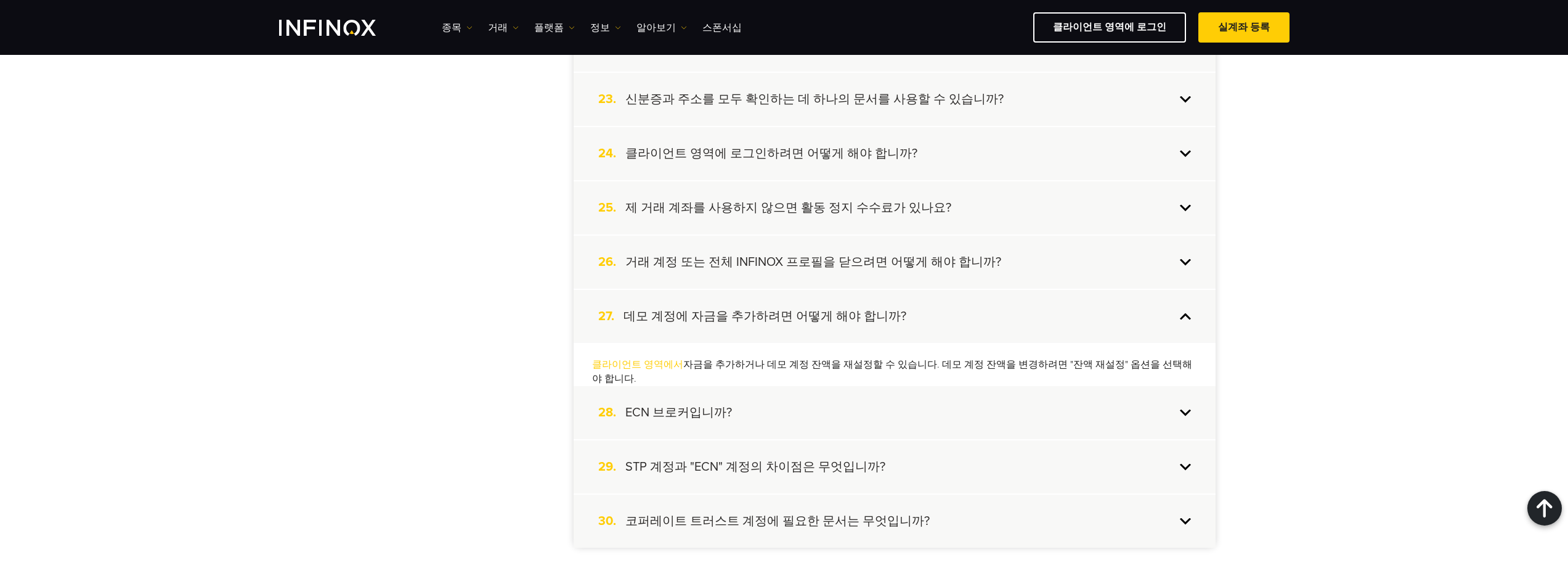
scroll to position [1462, 0]
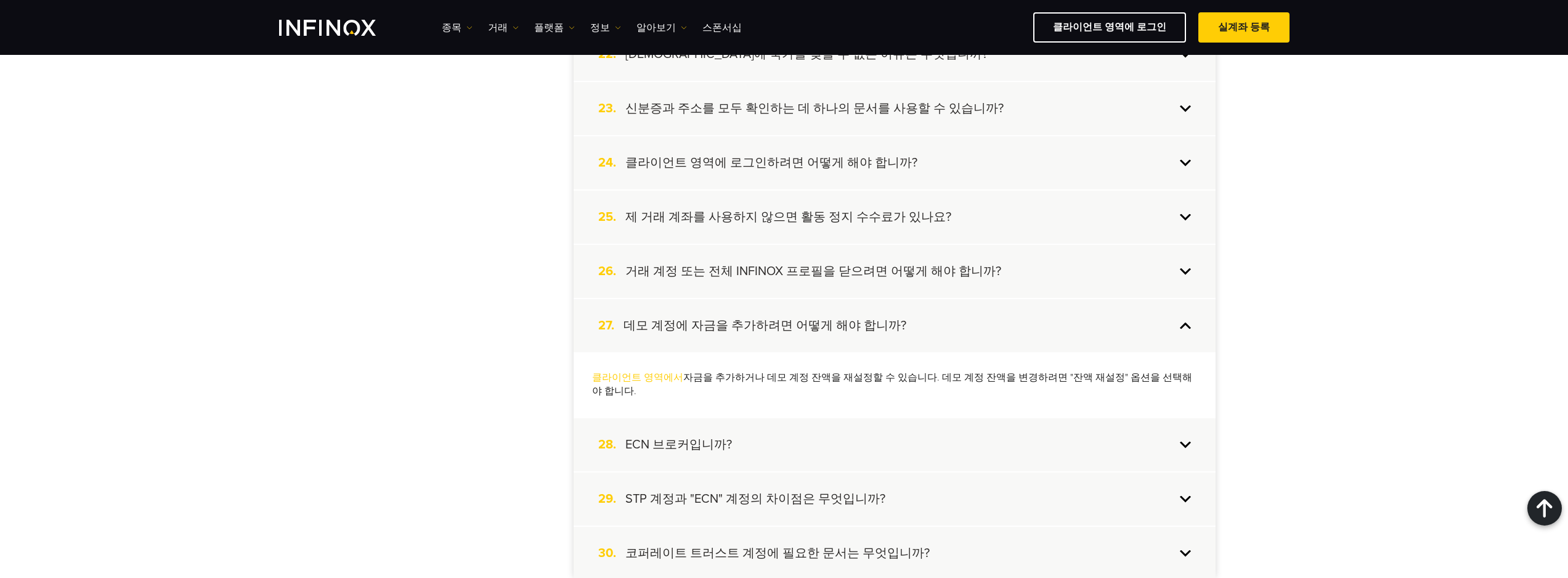
drag, startPoint x: 448, startPoint y: 323, endPoint x: 458, endPoint y: 326, distance: 10.4
drag, startPoint x: 886, startPoint y: 374, endPoint x: 982, endPoint y: 385, distance: 96.6
click at [982, 385] on div "클라이언트 영역에서 자금을 추가하거나 데모 계정 잔액을 재설정할 수 있습니다. 데모 계정 잔액을 변경하려면 "잔액 재설정" 옵션을 선택해야 합…" at bounding box center [894, 384] width 642 height 65
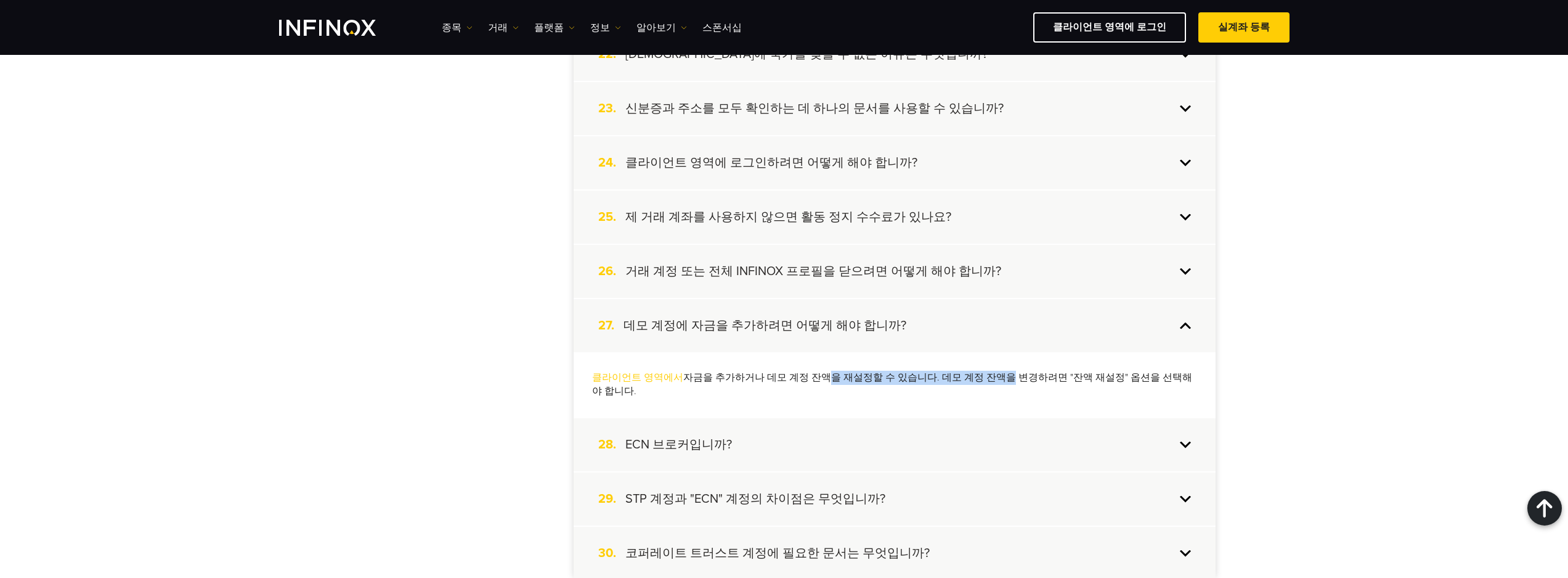
drag, startPoint x: 982, startPoint y: 385, endPoint x: 957, endPoint y: 388, distance: 25.2
click at [966, 385] on div "클라이언트 영역에서 자금을 추가하거나 데모 계정 잔액을 재설정할 수 있습니다. 데모 계정 잔액을 변경하려면 "잔액 재설정" 옵션을 선택해야 합…" at bounding box center [894, 384] width 642 height 65
drag, startPoint x: 820, startPoint y: 382, endPoint x: 1056, endPoint y: 389, distance: 236.1
click at [1056, 389] on div "클라이언트 영역에서 자금을 추가하거나 데모 계정 잔액을 재설정할 수 있습니다. 데모 계정 잔액을 변경하려면 "잔액 재설정" 옵션을 선택해야 합…" at bounding box center [894, 384] width 642 height 65
click at [1051, 390] on div "클라이언트 영역에서 자금을 추가하거나 데모 계정 잔액을 재설정할 수 있습니다. 데모 계정 잔액을 변경하려면 "잔액 재설정" 옵션을 선택해야 합…" at bounding box center [894, 384] width 642 height 65
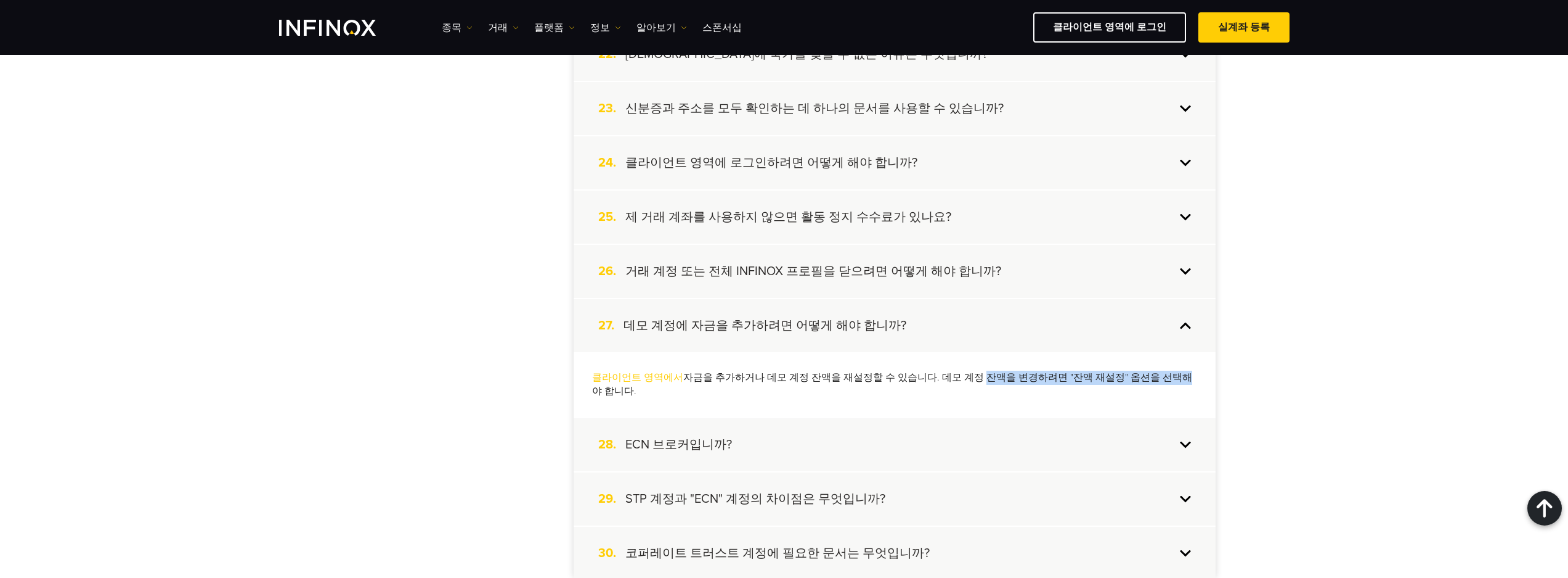
drag, startPoint x: 1106, startPoint y: 384, endPoint x: 1140, endPoint y: 388, distance: 34.2
click at [1140, 388] on div "클라이언트 영역에서 자금을 추가하거나 데모 계정 잔액을 재설정할 수 있습니다. 데모 계정 잔액을 변경하려면 "잔액 재설정" 옵션을 선택해야 합…" at bounding box center [894, 384] width 642 height 65
drag, startPoint x: 1140, startPoint y: 388, endPoint x: 1088, endPoint y: 388, distance: 52.0
click at [1140, 388] on div "클라이언트 영역에서 자금을 추가하거나 데모 계정 잔액을 재설정할 수 있습니다. 데모 계정 잔액을 변경하려면 "잔액 재설정" 옵션을 선택해야 합…" at bounding box center [894, 384] width 642 height 65
drag, startPoint x: 974, startPoint y: 363, endPoint x: 1169, endPoint y: 395, distance: 197.6
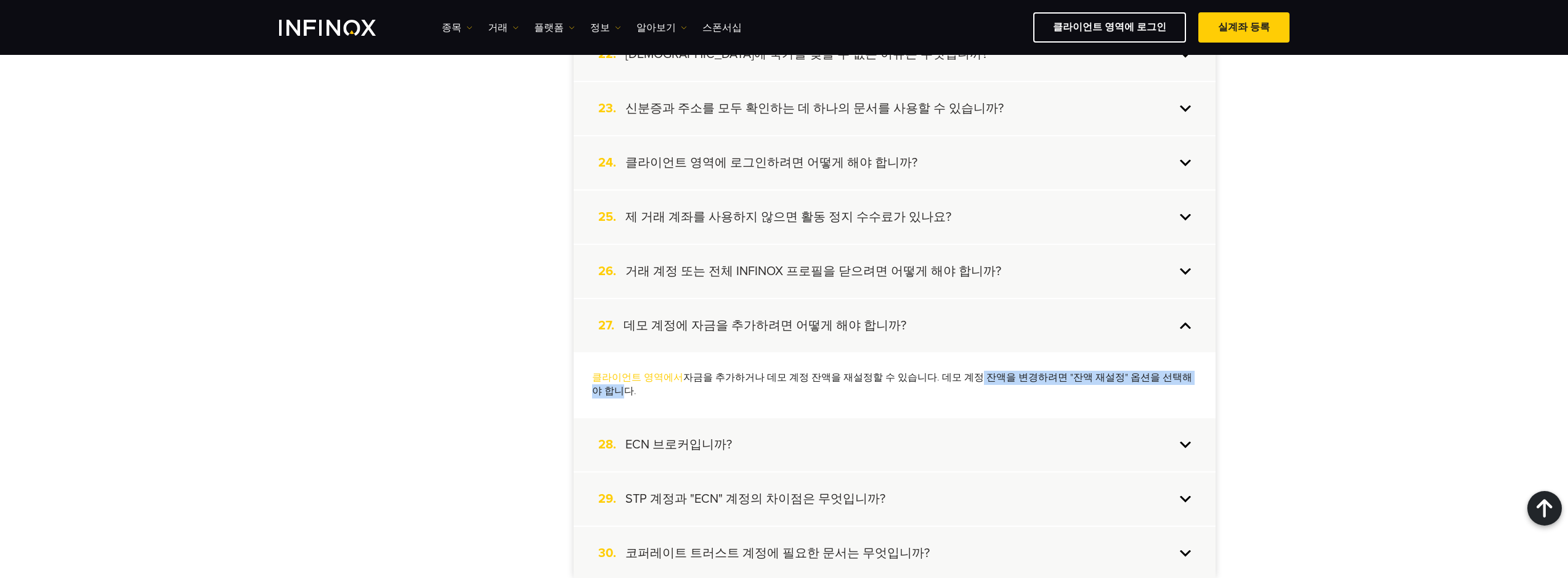
click at [1169, 395] on div "클라이언트 영역에서 자금을 추가하거나 데모 계정 잔액을 재설정할 수 있습니다. 데모 계정 잔액을 변경하려면 "잔액 재설정" 옵션을 선택해야 합…" at bounding box center [894, 384] width 642 height 65
drag, startPoint x: 417, startPoint y: 346, endPoint x: 506, endPoint y: 338, distance: 89.4
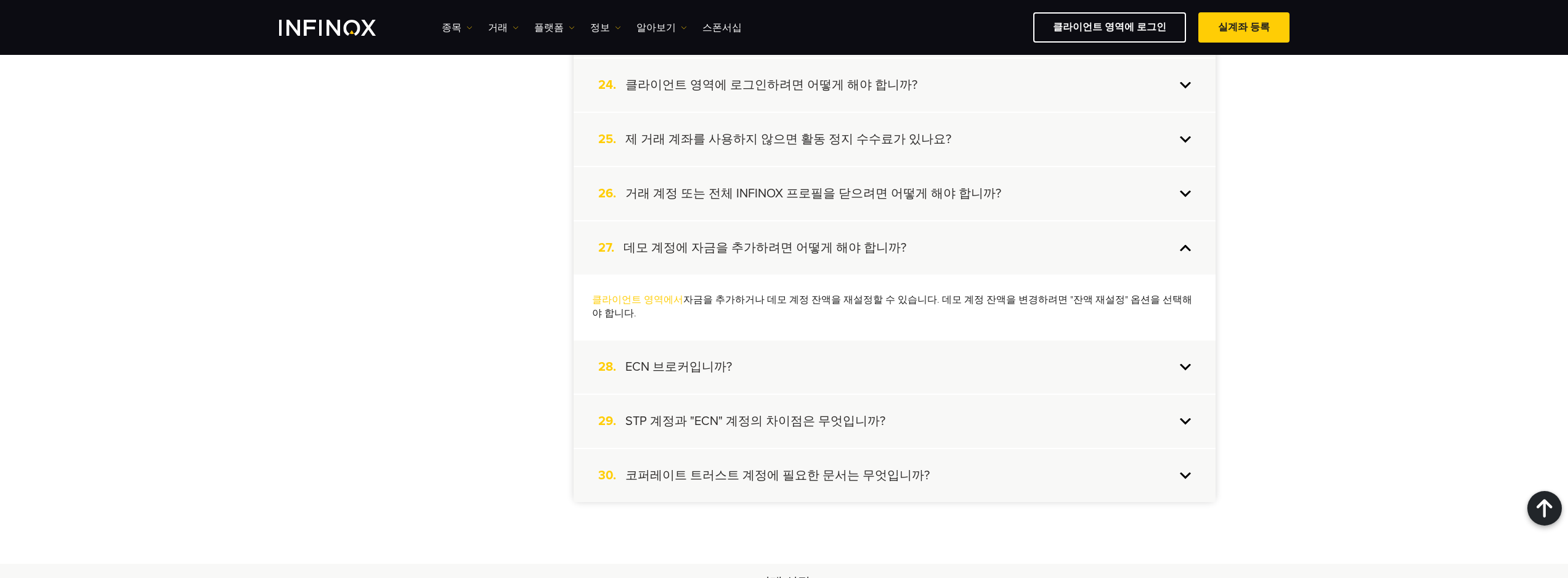
scroll to position [1708, 0]
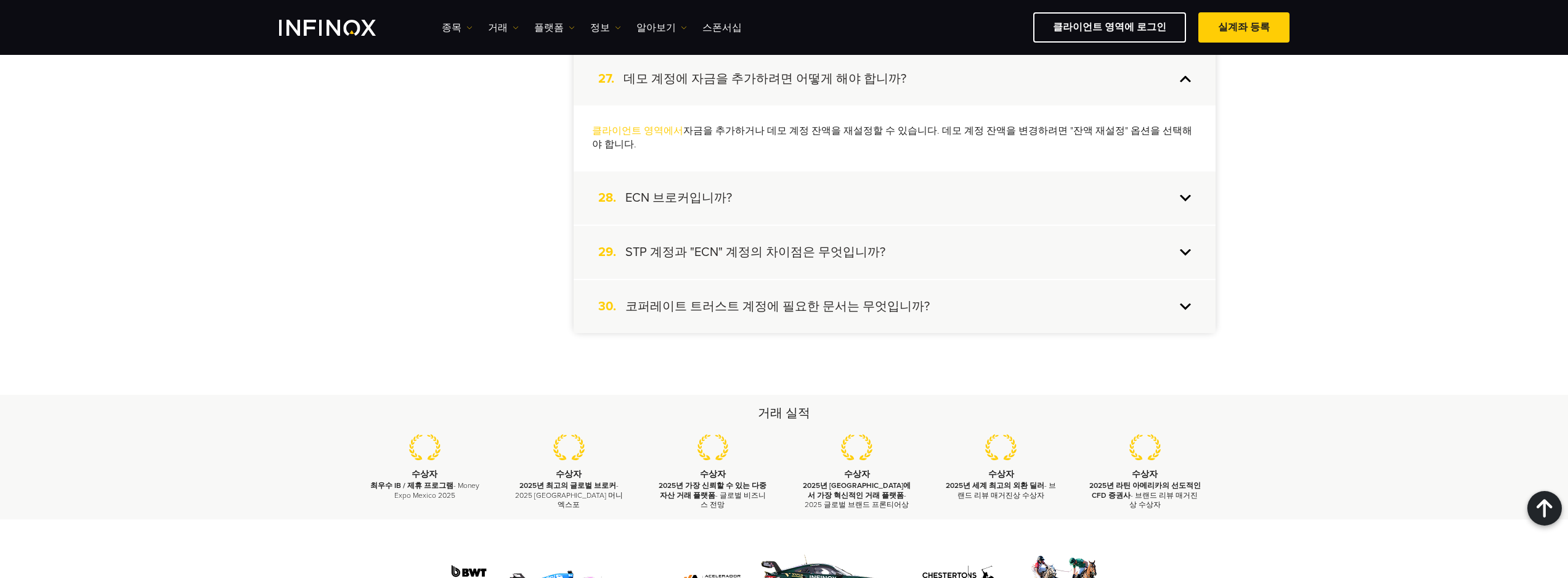
click at [747, 244] on h4 "STP 계정과 "ECN" 계정의 차이점은 무엇입니까?" at bounding box center [756, 251] width 260 height 16
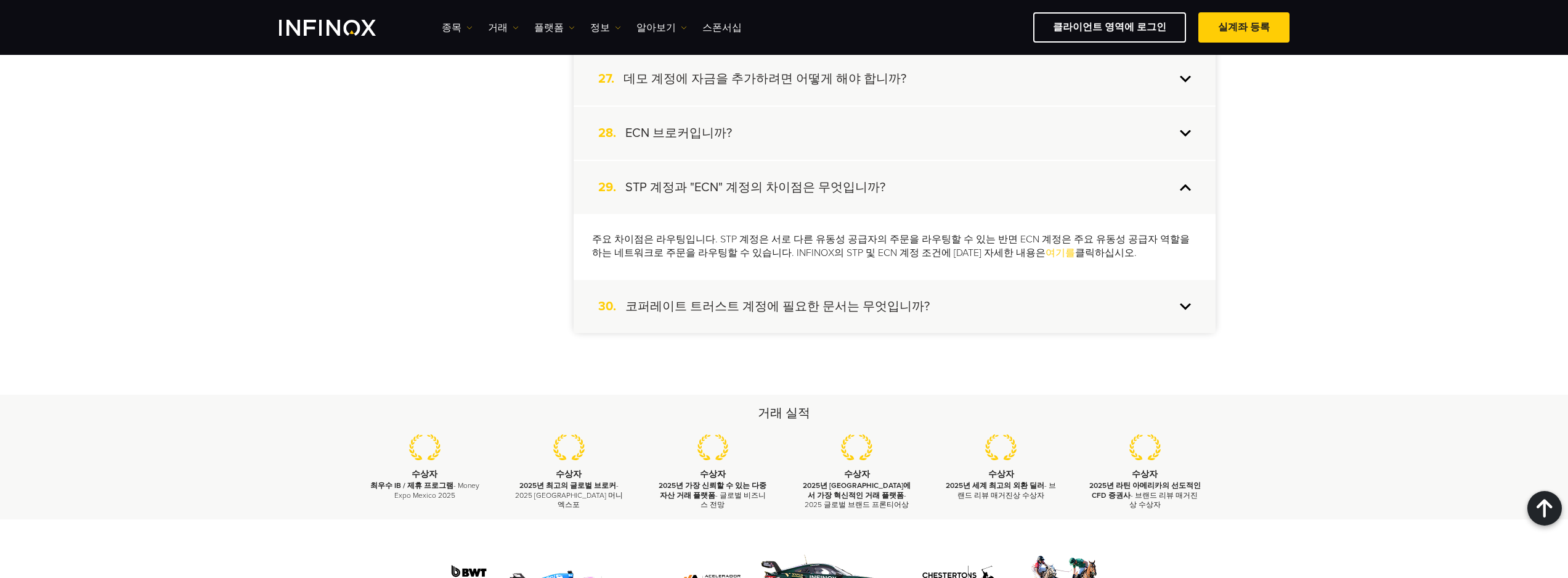
drag, startPoint x: 372, startPoint y: 268, endPoint x: 534, endPoint y: 252, distance: 162.8
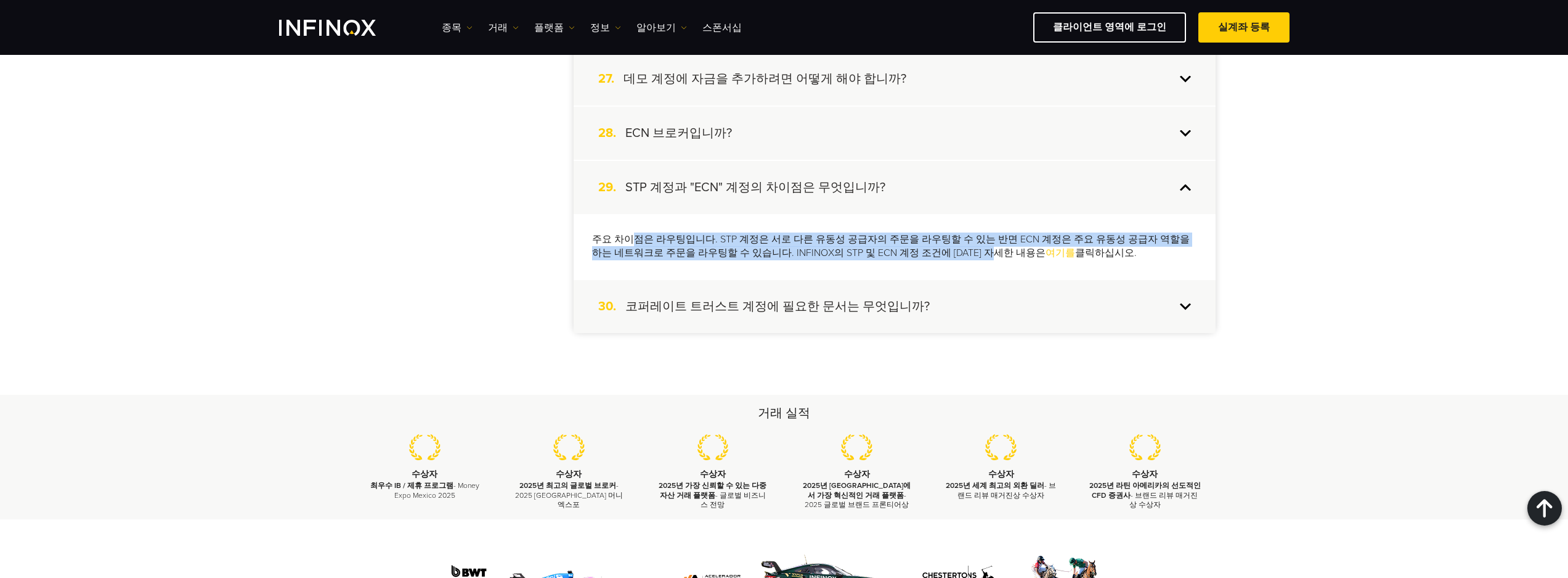
drag, startPoint x: 630, startPoint y: 233, endPoint x: 950, endPoint y: 270, distance: 322.1
click at [950, 270] on div "주요 차이점은 라우팅입니다. STP 계정은 서로 다른 유동성 공급자의 주문을 라우팅할 수 있는 반면 ECN 계정은 주요 유동성 공급자 역할을 …" at bounding box center [894, 246] width 642 height 65
drag, startPoint x: 950, startPoint y: 270, endPoint x: 864, endPoint y: 259, distance: 86.7
click at [866, 259] on p "주요 차이점은 라우팅입니다. STP 계정은 서로 다른 유동성 공급자의 주문을 라우팅할 수 있는 반면 ECN 계정은 주요 유동성 공급자 역할을 …" at bounding box center [895, 247] width 605 height 28
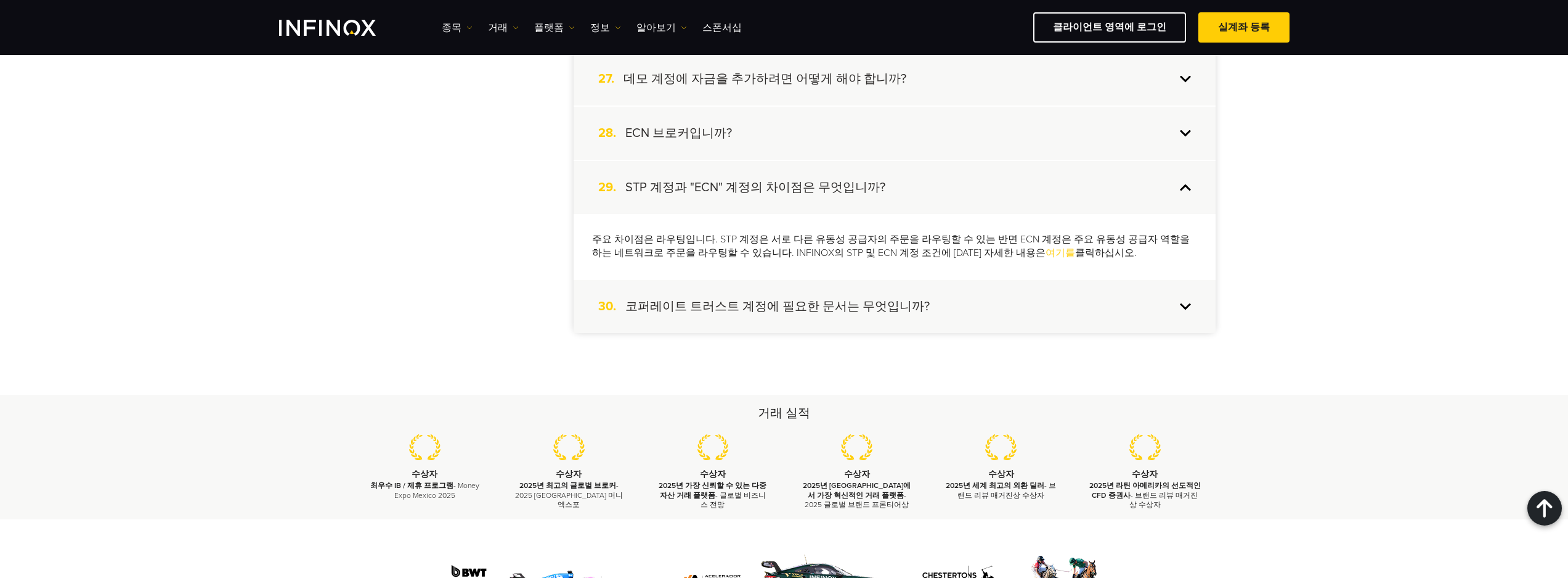
scroll to position [0, 0]
drag, startPoint x: 987, startPoint y: 253, endPoint x: 960, endPoint y: 264, distance: 29.2
click at [1046, 254] on link "여기를" at bounding box center [1060, 252] width 30 height 12
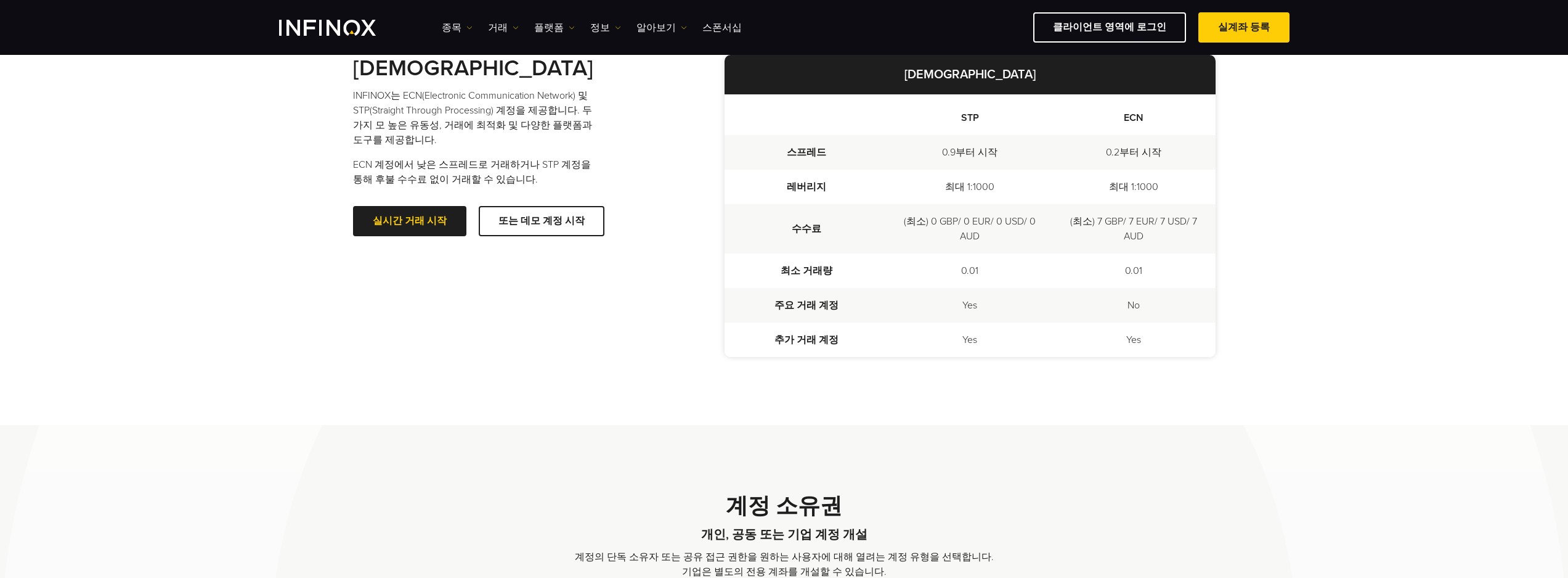
scroll to position [293, 0]
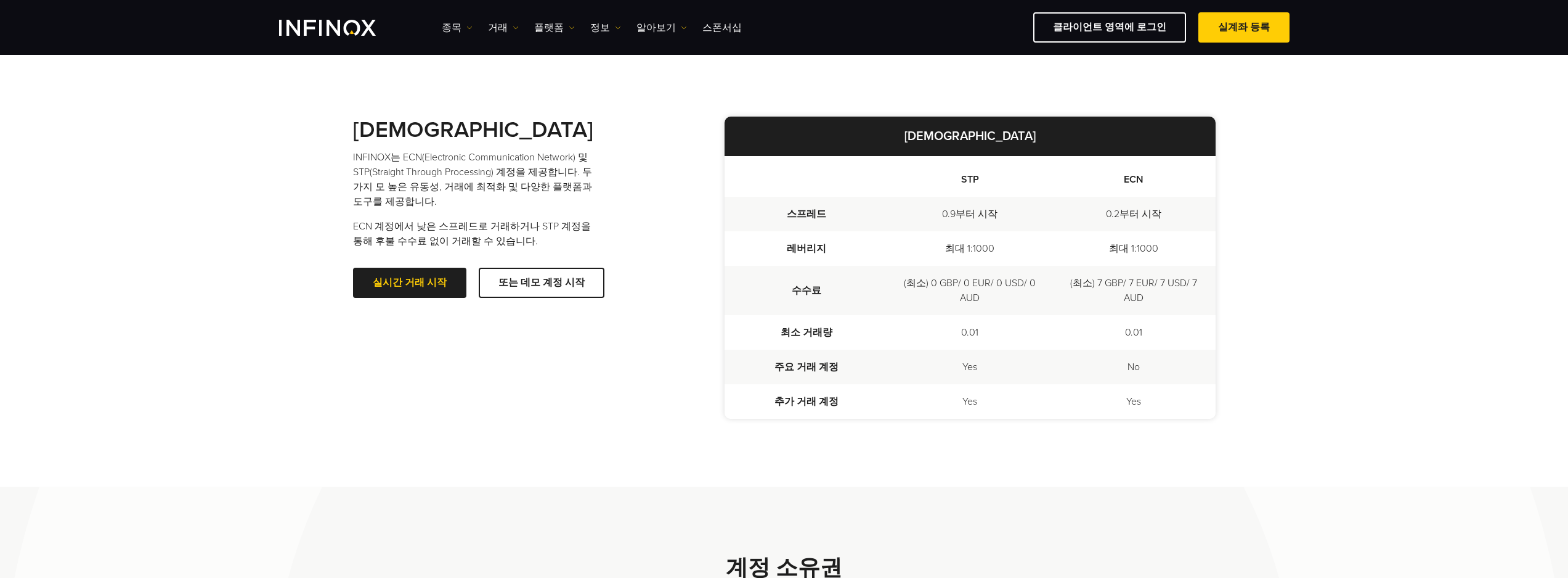
click at [678, 275] on div "실시간 거래 시작 또는 데모 계정 시작" at bounding box center [527, 278] width 347 height 40
drag, startPoint x: 440, startPoint y: 223, endPoint x: 561, endPoint y: 251, distance: 124.2
click at [561, 251] on div "[DEMOGRAPHIC_DATA] INFINOX는 ECN(Electronic Communication Network) 및 STP(Straigh…" at bounding box center [527, 207] width 347 height 181
drag, startPoint x: 480, startPoint y: 233, endPoint x: 512, endPoint y: 247, distance: 34.9
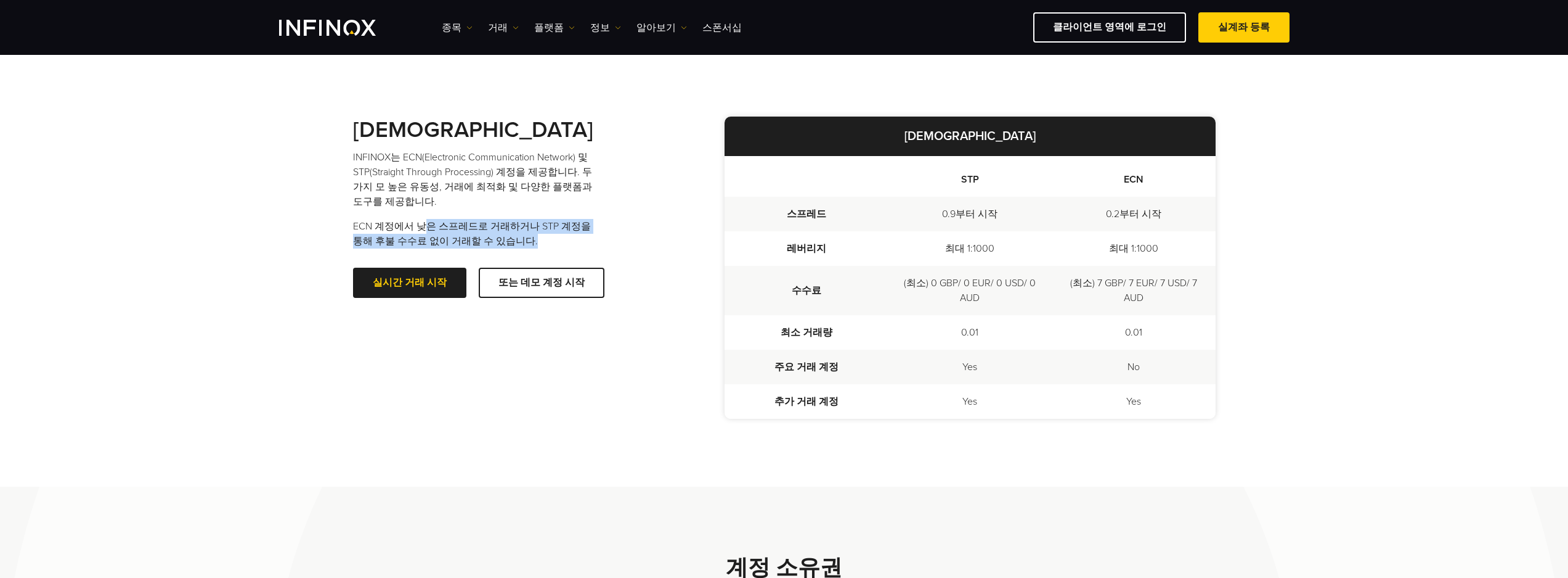
click at [512, 247] on p "ECN 계정에서 낮은 스프레드로 거래하거나 STP 계정을 통해 후불 수수료 없이 거래할 수 있습니다." at bounding box center [476, 233] width 246 height 30
drag, startPoint x: 512, startPoint y: 247, endPoint x: 531, endPoint y: 248, distance: 19.0
click at [511, 247] on p "ECN 계정에서 낮은 스프레드로 거래하거나 STP 계정을 통해 후불 수수료 없이 거래할 수 있습니다." at bounding box center [476, 233] width 246 height 30
drag, startPoint x: 949, startPoint y: 276, endPoint x: 1021, endPoint y: 302, distance: 76.6
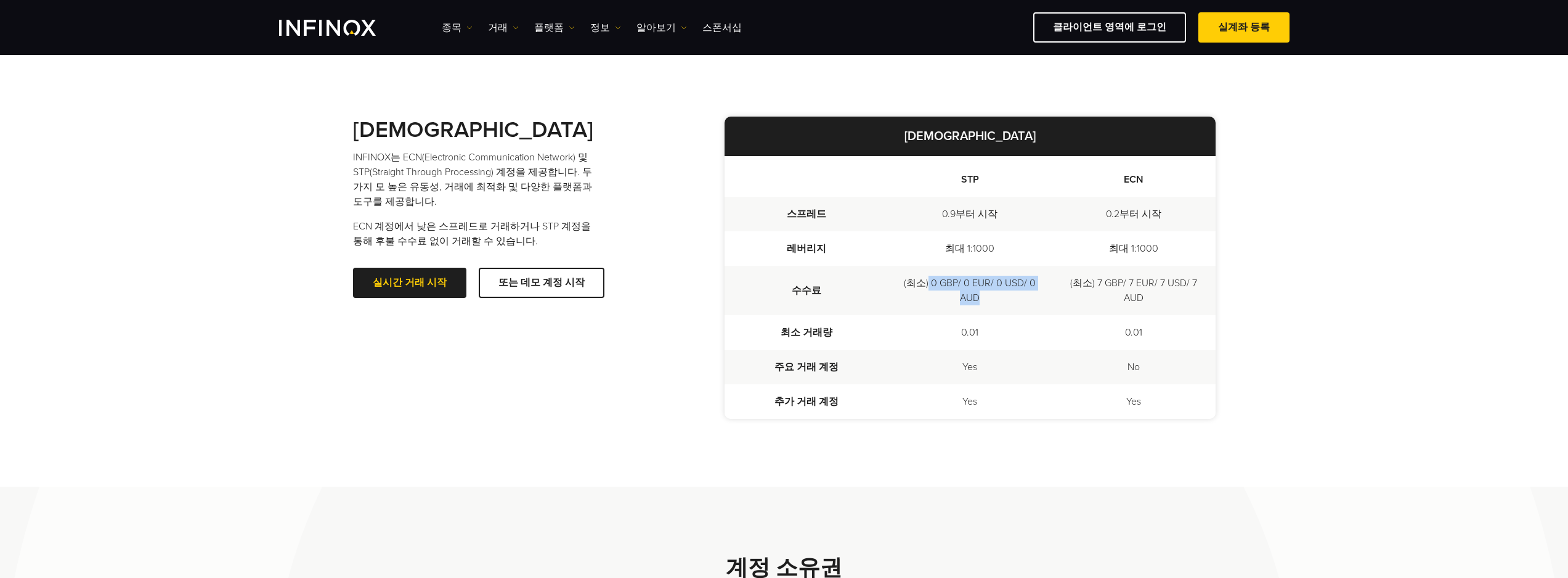
click at [1023, 302] on td "(최소) 0 GBP/ 0 EUR/ 0 USD/ 0 AUD" at bounding box center [970, 290] width 164 height 49
drag, startPoint x: 1021, startPoint y: 302, endPoint x: 1013, endPoint y: 302, distance: 8.0
click at [1013, 302] on td "(최소) 0 GBP/ 0 EUR/ 0 USD/ 0 AUD" at bounding box center [970, 290] width 164 height 49
drag, startPoint x: 1081, startPoint y: 278, endPoint x: 1177, endPoint y: 308, distance: 100.6
click at [1177, 308] on td "(최소) 7 GBP/ 7 EUR/ 7 USD/ 7 AUD" at bounding box center [1134, 290] width 164 height 49
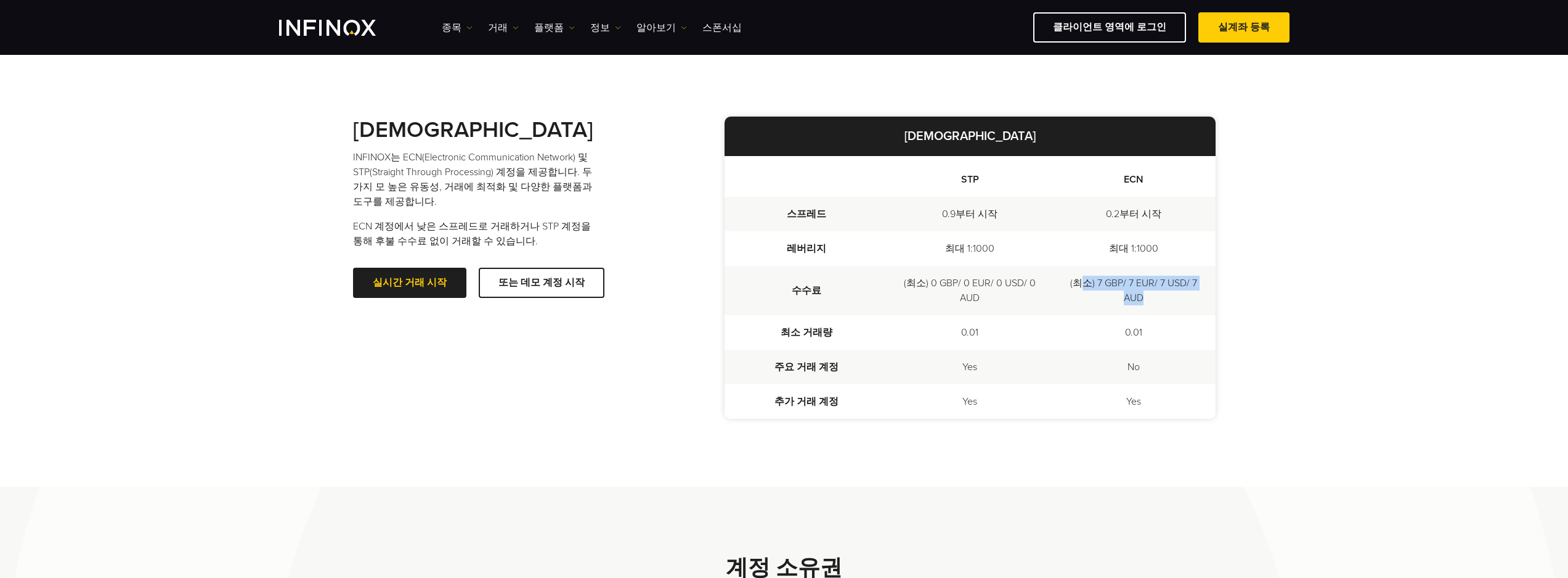
click at [1177, 308] on td "(최소) 7 GBP/ 7 EUR/ 7 USD/ 7 AUD" at bounding box center [1134, 290] width 164 height 49
click at [1151, 304] on td "(최소) 7 GBP/ 7 EUR/ 7 USD/ 7 AUD" at bounding box center [1134, 290] width 164 height 49
click at [1149, 303] on td "(최소) 7 GBP/ 7 EUR/ 7 USD/ 7 AUD" at bounding box center [1134, 290] width 164 height 49
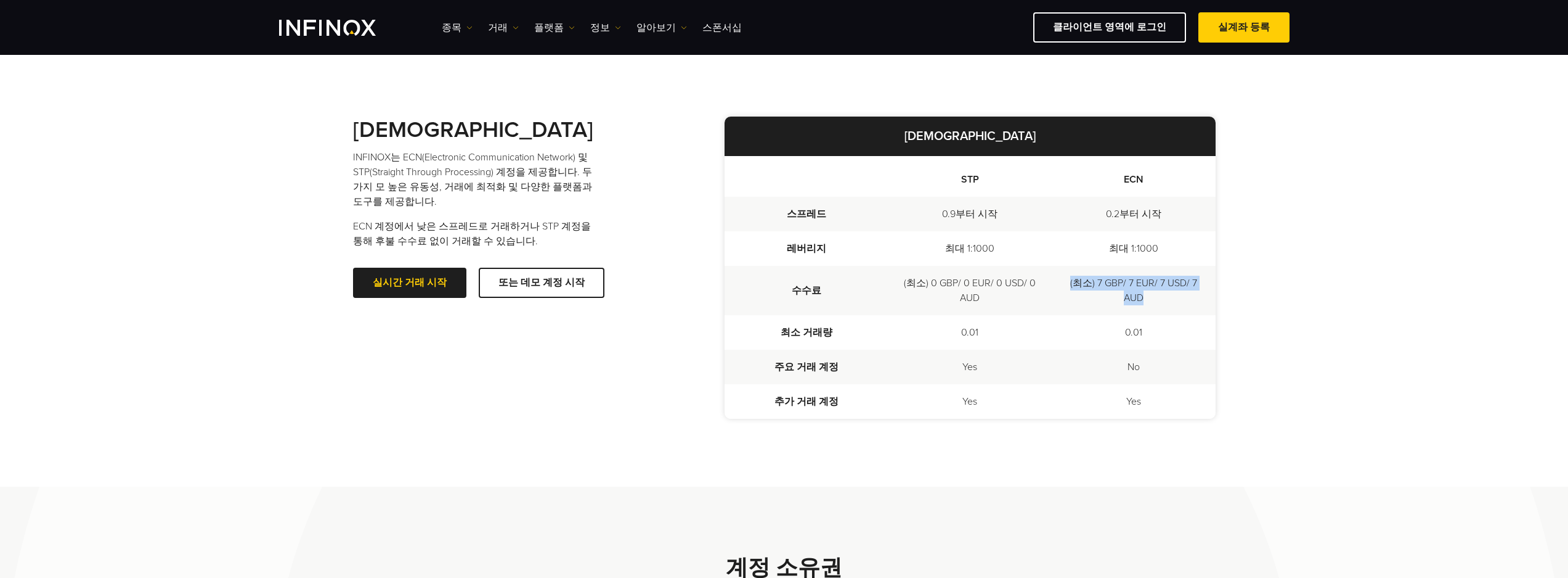
drag, startPoint x: 1140, startPoint y: 299, endPoint x: 1160, endPoint y: 308, distance: 21.9
click at [1160, 308] on td "(최소) 7 GBP/ 7 EUR/ 7 USD/ 7 AUD" at bounding box center [1134, 290] width 164 height 49
drag, startPoint x: 1160, startPoint y: 308, endPoint x: 1141, endPoint y: 312, distance: 19.4
click at [1152, 307] on td "(최소) 7 GBP/ 7 EUR/ 7 USD/ 7 AUD" at bounding box center [1134, 290] width 164 height 49
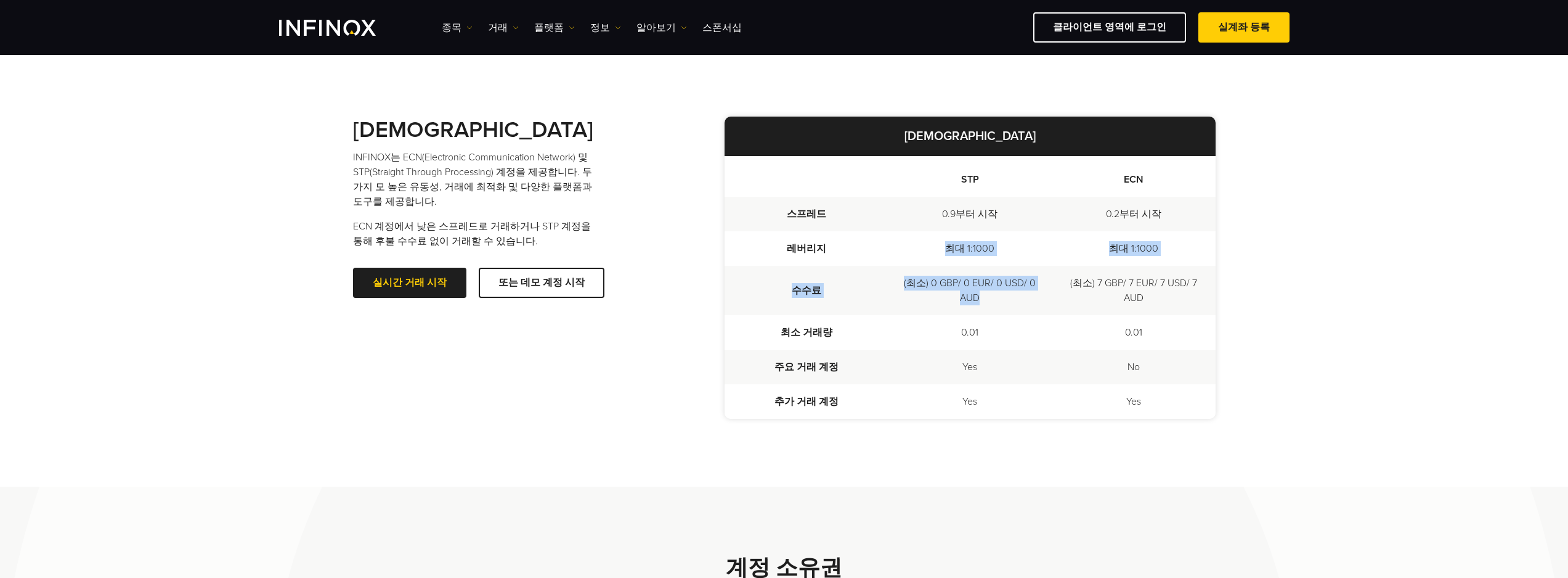
drag, startPoint x: 920, startPoint y: 266, endPoint x: 1027, endPoint y: 299, distance: 112.0
click at [1027, 299] on tbody "스프레드 0.9부터 시작 0.2부터 시작 레버리지 최대 1:1000 최대 1:1000 수수료 (최소) 0 GBP/ 0 EUR/ 0 USD/ 0…" at bounding box center [970, 308] width 491 height 222
click at [1027, 299] on td "(최소) 0 GBP/ 0 EUR/ 0 USD/ 0 AUD" at bounding box center [970, 290] width 164 height 49
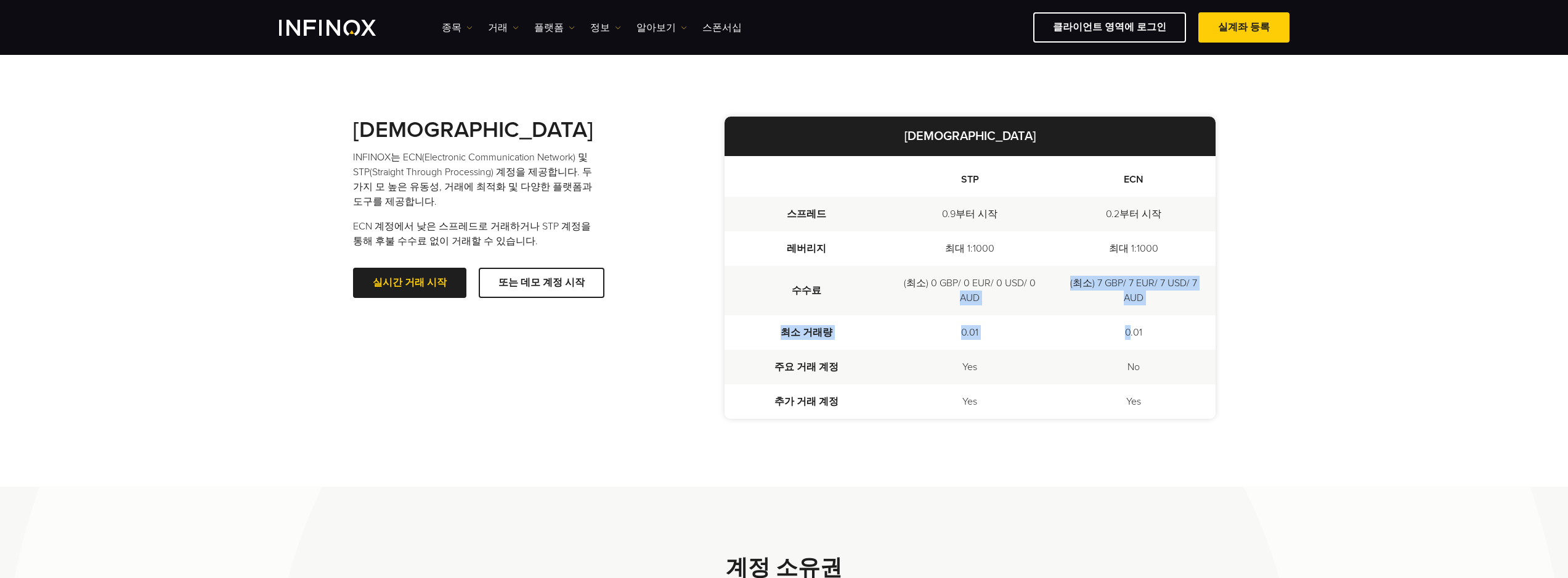
drag, startPoint x: 958, startPoint y: 319, endPoint x: 1130, endPoint y: 349, distance: 174.6
click at [1130, 349] on tbody "스프레드 0.9부터 시작 0.2부터 시작 레버리지 최대 1:1000 최대 1:1000 수수료 (최소) 0 GBP/ 0 EUR/ 0 USD/ 0…" at bounding box center [970, 308] width 491 height 222
click at [1131, 349] on td "0.01" at bounding box center [1134, 332] width 164 height 35
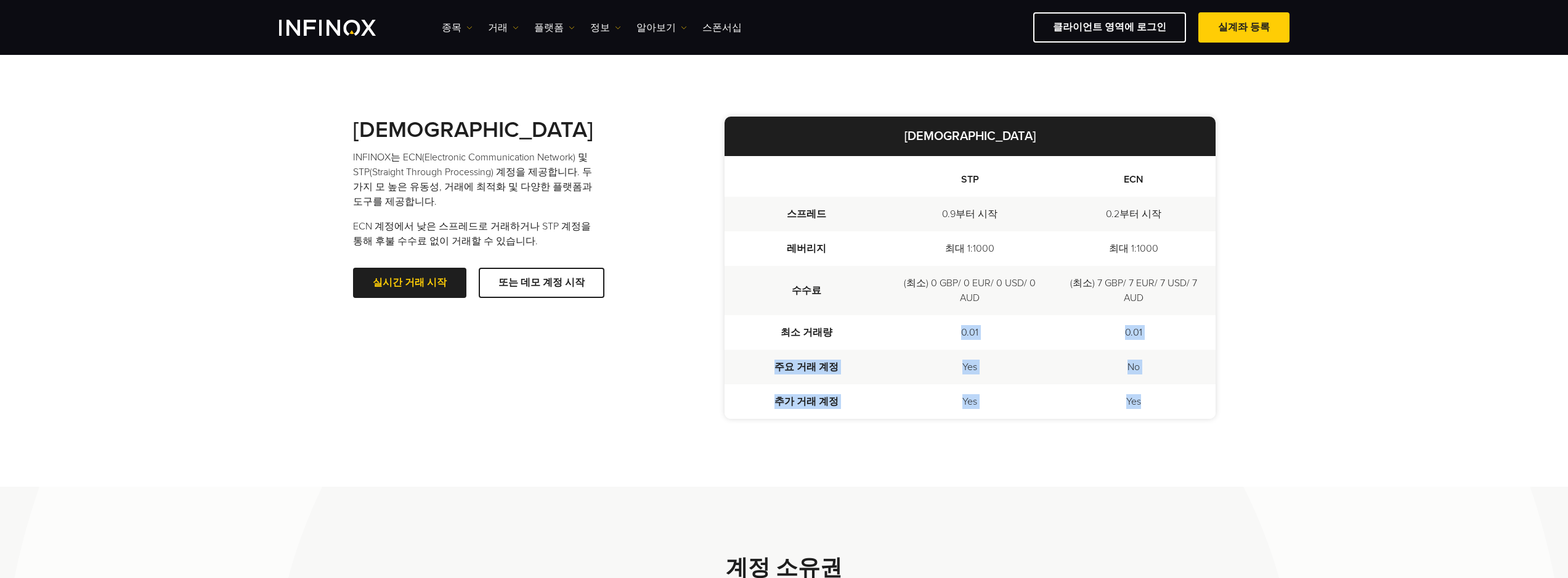
drag, startPoint x: 1149, startPoint y: 348, endPoint x: 1158, endPoint y: 403, distance: 55.7
click at [1158, 403] on tbody "스프레드 0.9부터 시작 0.2부터 시작 레버리지 최대 1:1000 최대 1:1000 수수료 (최소) 0 GBP/ 0 EUR/ 0 USD/ 0…" at bounding box center [970, 308] width 491 height 222
click at [1158, 404] on td "Yes" at bounding box center [1134, 402] width 164 height 35
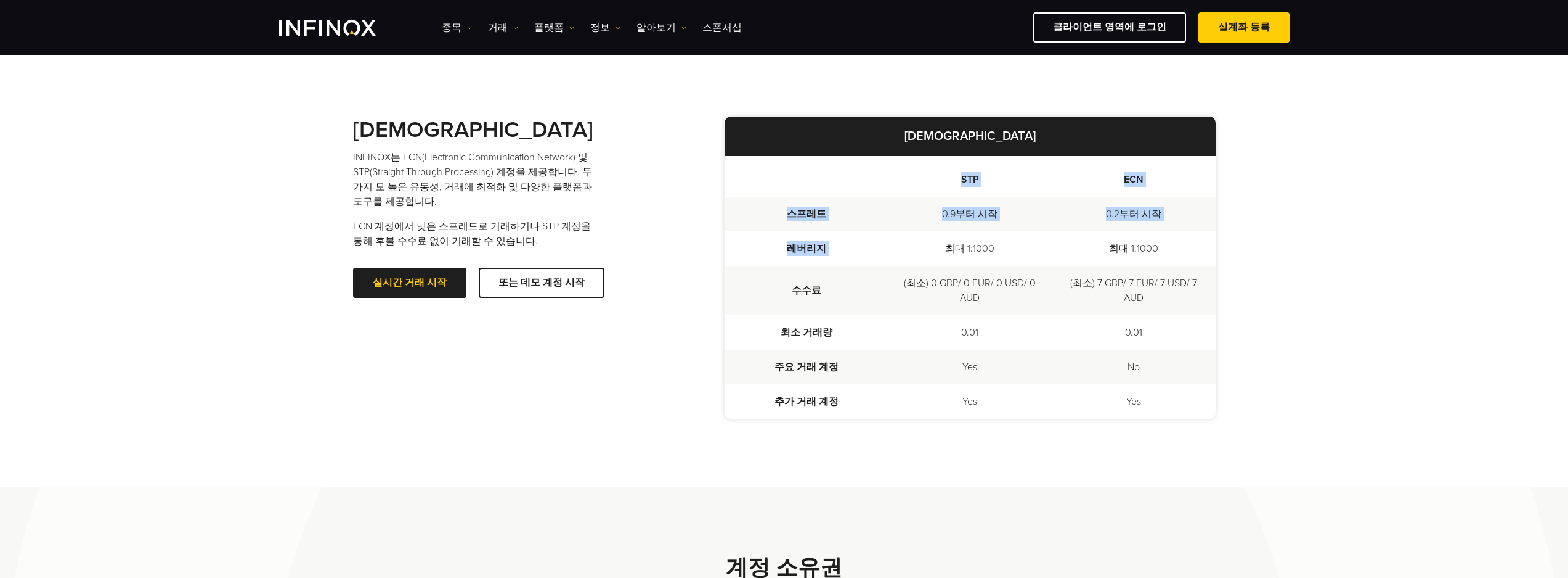
drag, startPoint x: 911, startPoint y: 246, endPoint x: 1159, endPoint y: 441, distance: 315.5
click at [1160, 441] on div "[DEMOGRAPHIC_DATA] INFINOX는 ECN(Electronic Communication Network) 및 STP(Straigh…" at bounding box center [784, 267] width 863 height 438
drag, startPoint x: 1159, startPoint y: 441, endPoint x: 1149, endPoint y: 435, distance: 11.7
click at [1155, 438] on div "[DEMOGRAPHIC_DATA] INFINOX는 ECN(Electronic Communication Network) 및 STP(Straigh…" at bounding box center [784, 267] width 863 height 438
drag, startPoint x: 954, startPoint y: 270, endPoint x: 1115, endPoint y: 439, distance: 233.4
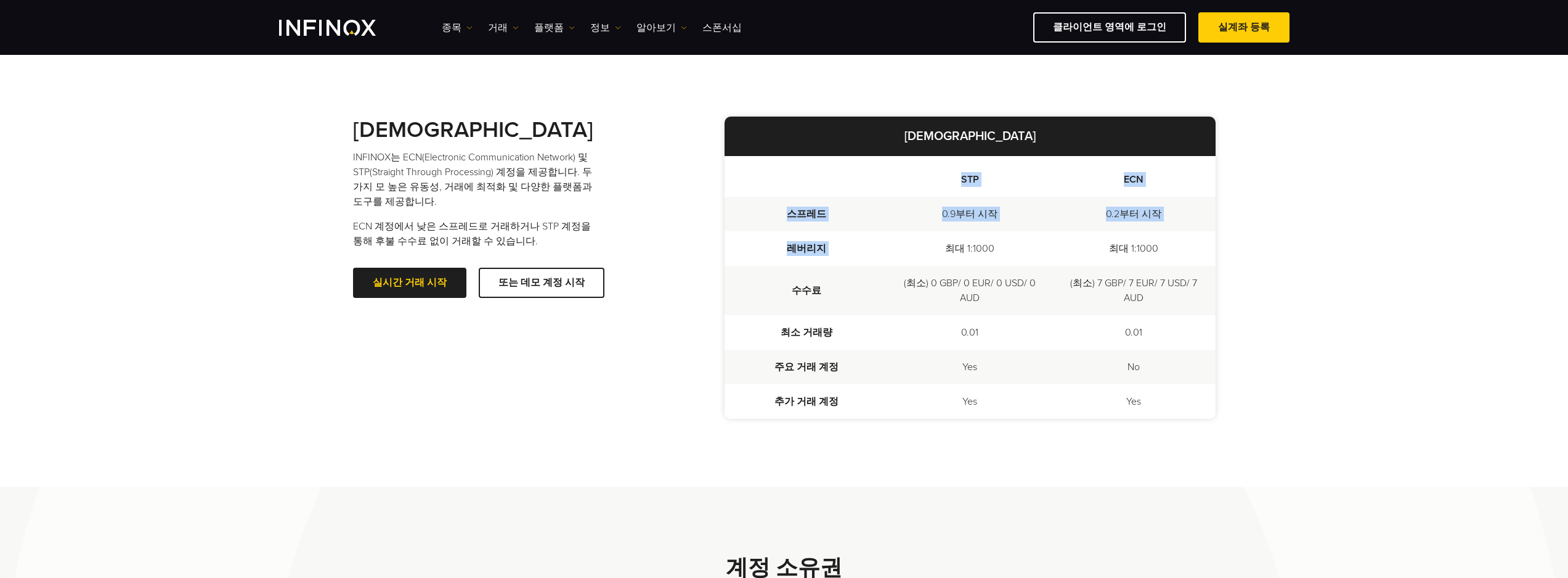
click at [1115, 439] on div "[DEMOGRAPHIC_DATA] INFINOX는 ECN(Electronic Communication Network) 및 STP(Straigh…" at bounding box center [784, 267] width 863 height 438
drag, startPoint x: 1115, startPoint y: 439, endPoint x: 1076, endPoint y: 438, distance: 39.0
click at [1115, 439] on div "[DEMOGRAPHIC_DATA] INFINOX는 ECN(Electronic Communication Network) 및 STP(Straigh…" at bounding box center [784, 267] width 863 height 438
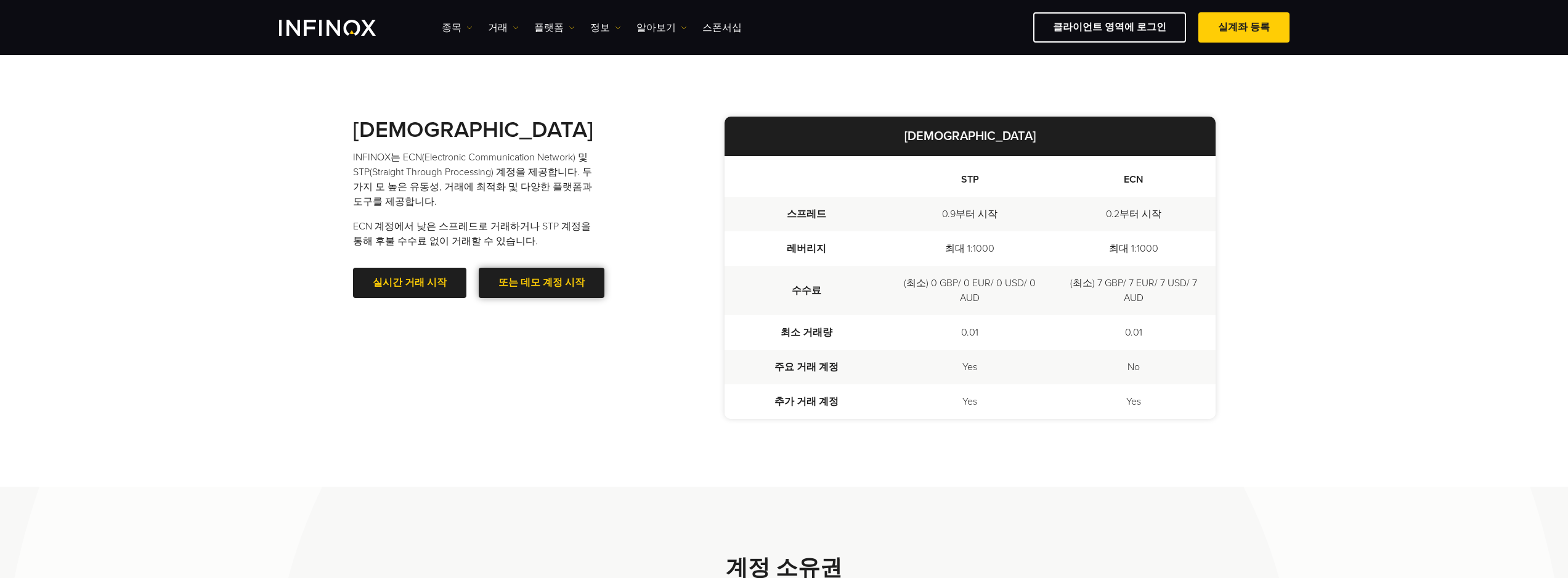
drag, startPoint x: 510, startPoint y: 421, endPoint x: 527, endPoint y: 290, distance: 132.1
click at [510, 420] on div "[DEMOGRAPHIC_DATA] INFINOX는 ECN(Electronic Communication Network) 및 STP(Straigh…" at bounding box center [784, 267] width 863 height 438
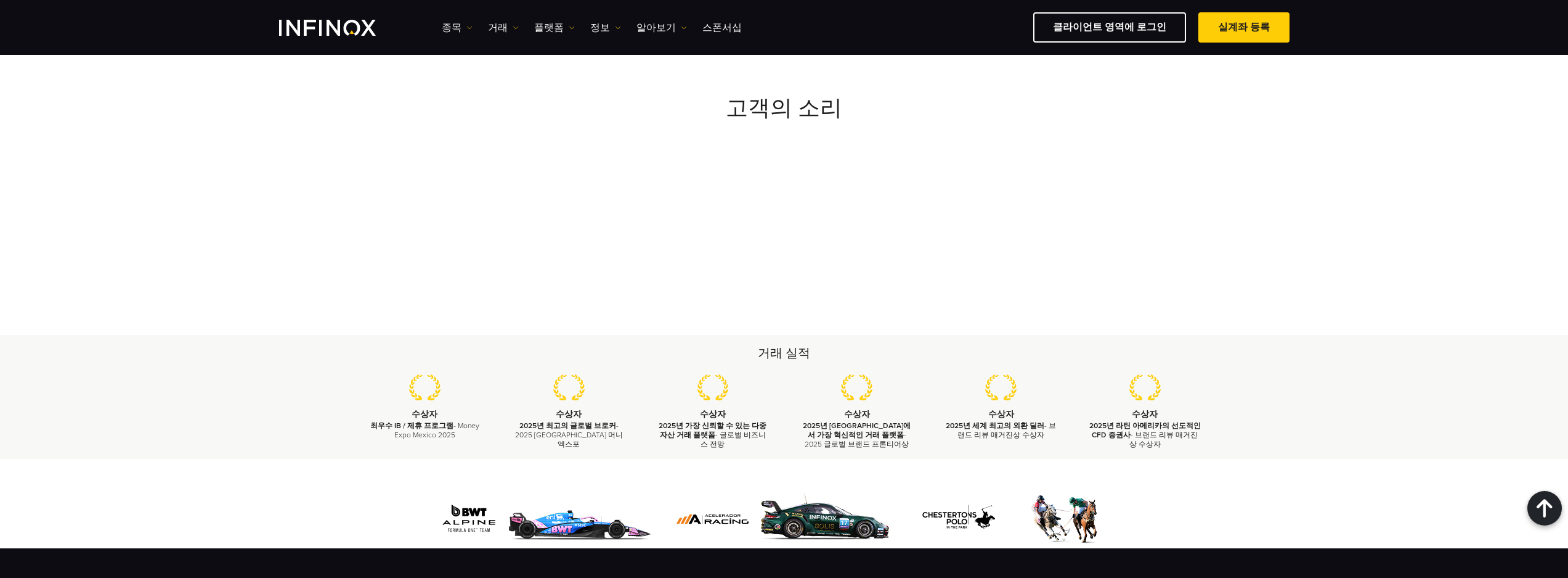
scroll to position [1957, 0]
